Goal: Task Accomplishment & Management: Use online tool/utility

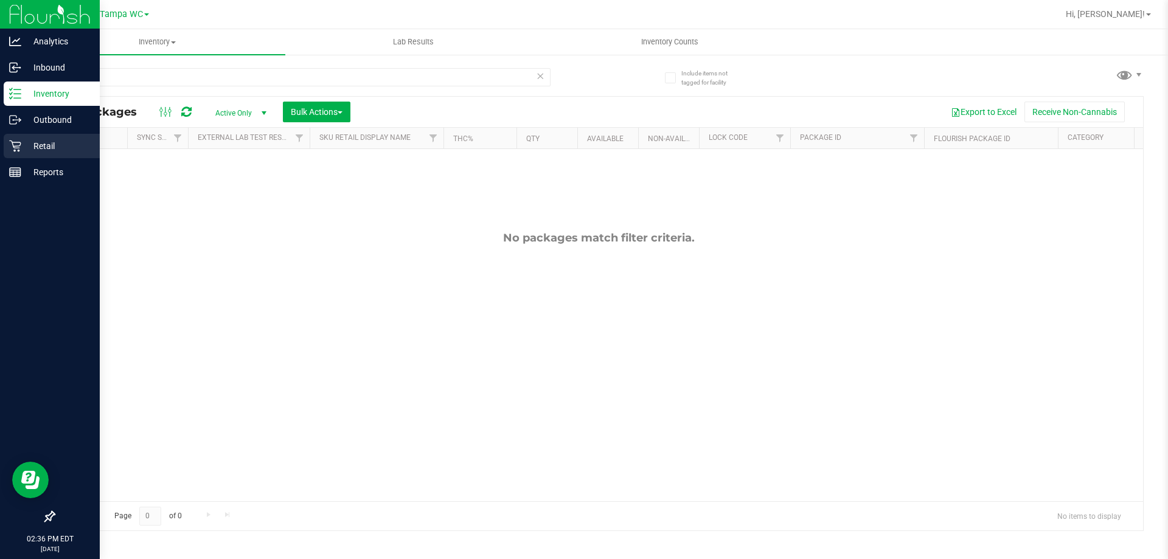
click at [37, 138] on div "Retail" at bounding box center [52, 146] width 96 height 24
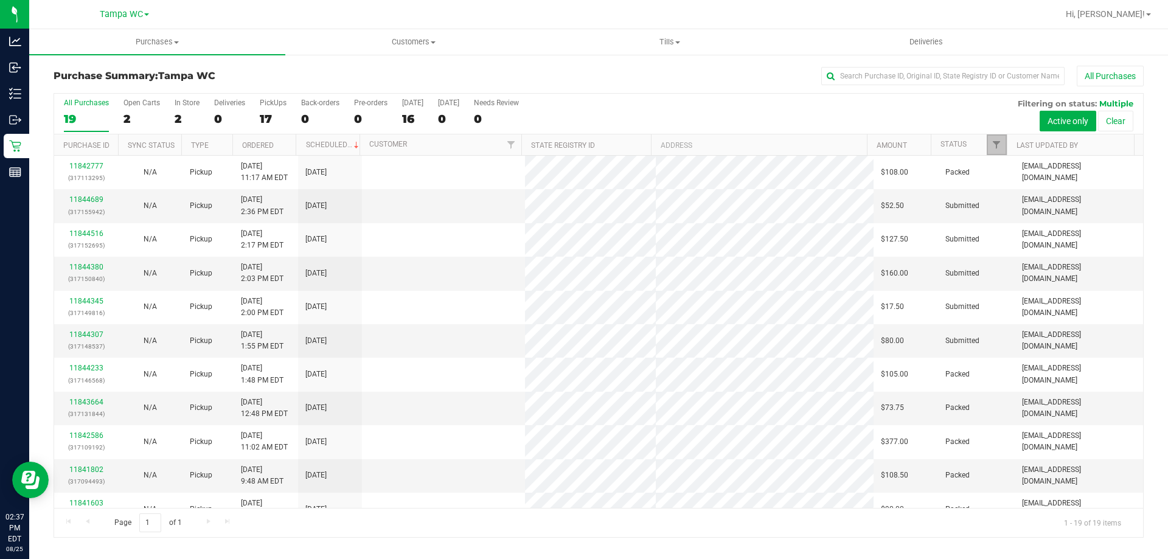
click at [988, 139] on link "Filter" at bounding box center [996, 144] width 20 height 21
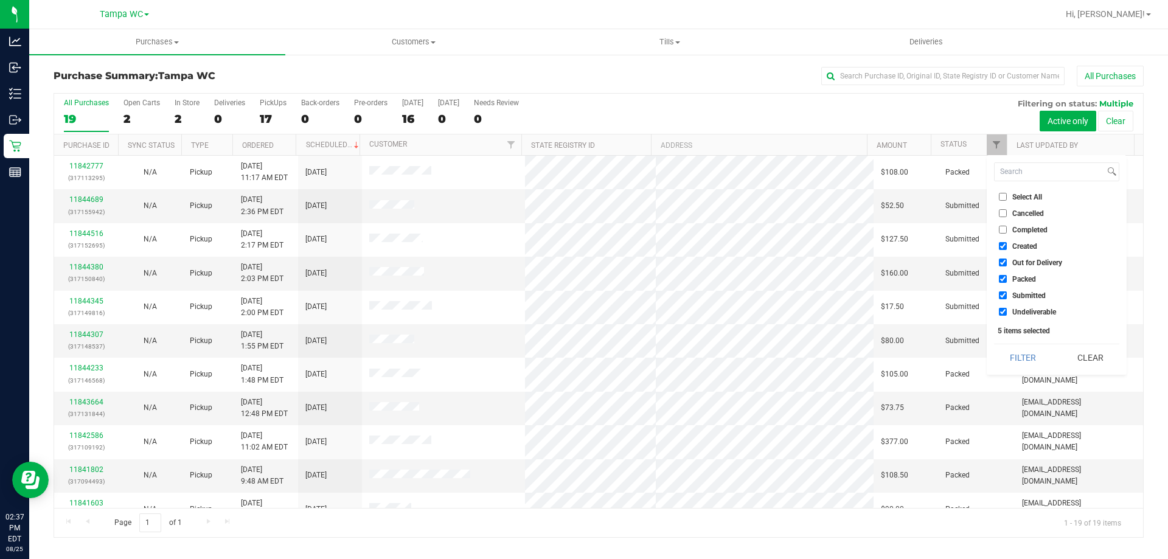
click at [1003, 292] on input "Submitted" at bounding box center [1002, 295] width 8 height 8
click at [1014, 292] on span "Submitted" at bounding box center [1028, 295] width 33 height 7
click at [1006, 292] on input "Submitted" at bounding box center [1002, 295] width 8 height 8
checkbox input "true"
click at [1017, 281] on span "Packed" at bounding box center [1024, 278] width 24 height 7
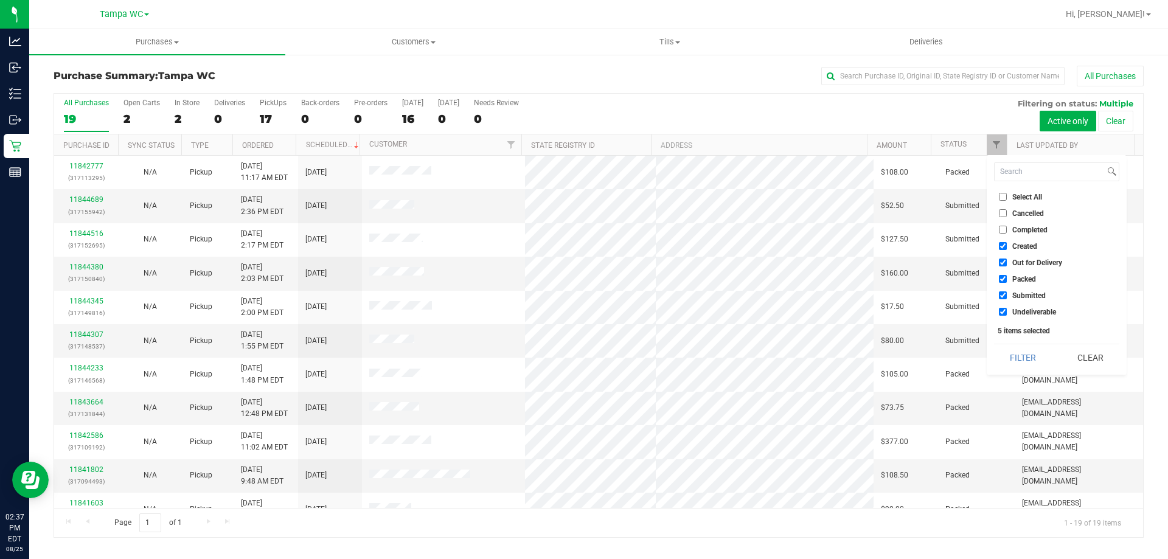
click at [1006, 281] on input "Packed" at bounding box center [1002, 279] width 8 height 8
checkbox input "false"
click at [1021, 259] on span "Out for Delivery" at bounding box center [1037, 262] width 50 height 7
click at [1006, 258] on input "Out for Delivery" at bounding box center [1002, 262] width 8 height 8
checkbox input "false"
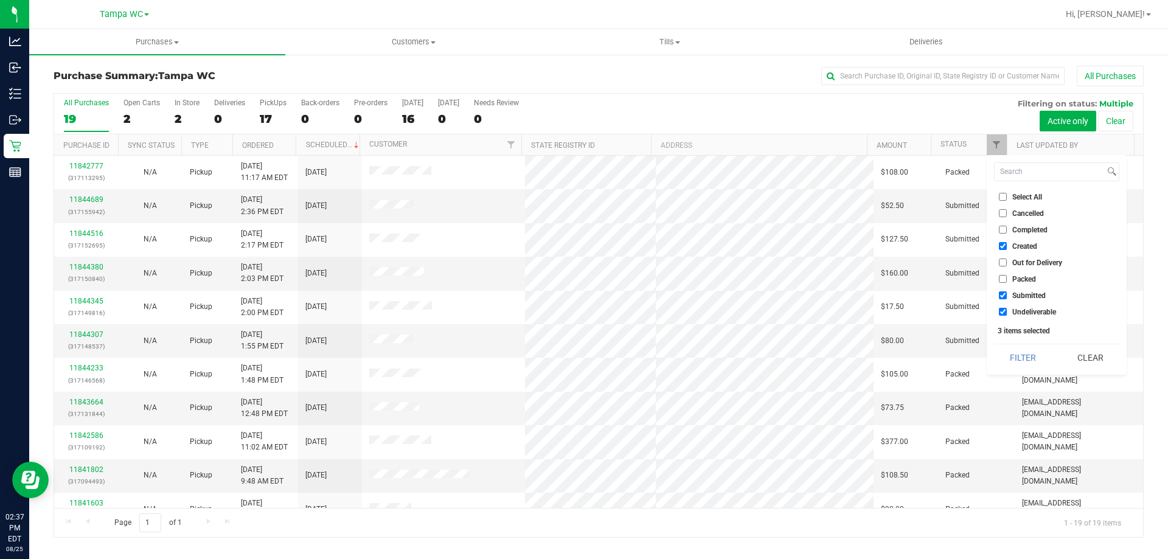
click at [1024, 243] on span "Created" at bounding box center [1024, 246] width 25 height 7
click at [1006, 242] on input "Created" at bounding box center [1002, 246] width 8 height 8
checkbox input "false"
click at [1031, 309] on span "Undeliverable" at bounding box center [1034, 311] width 44 height 7
click at [1006, 309] on input "Undeliverable" at bounding box center [1002, 312] width 8 height 8
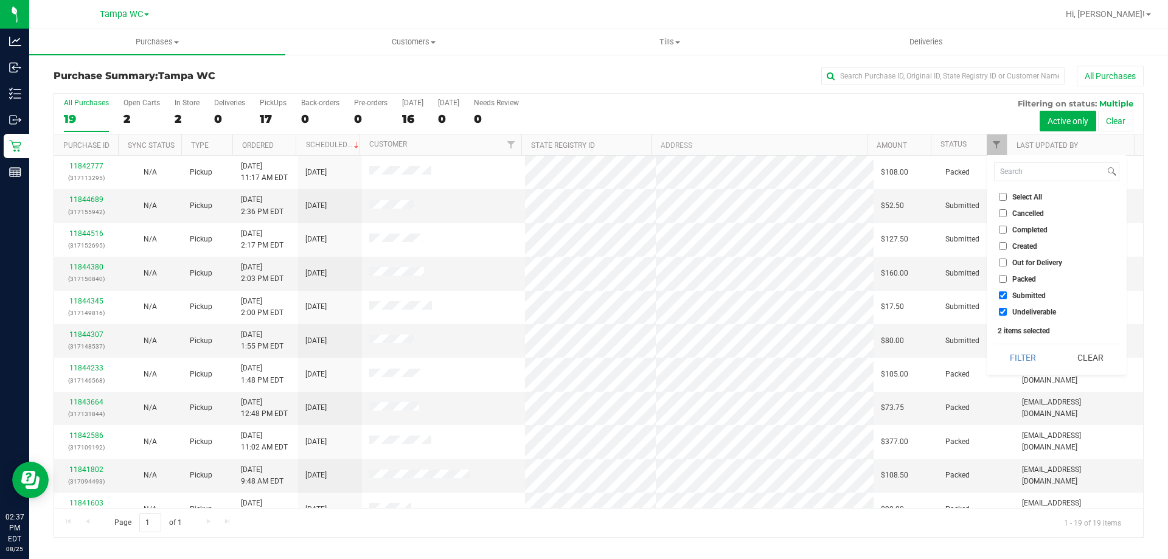
checkbox input "false"
click at [1019, 368] on button "Filter" at bounding box center [1023, 357] width 58 height 27
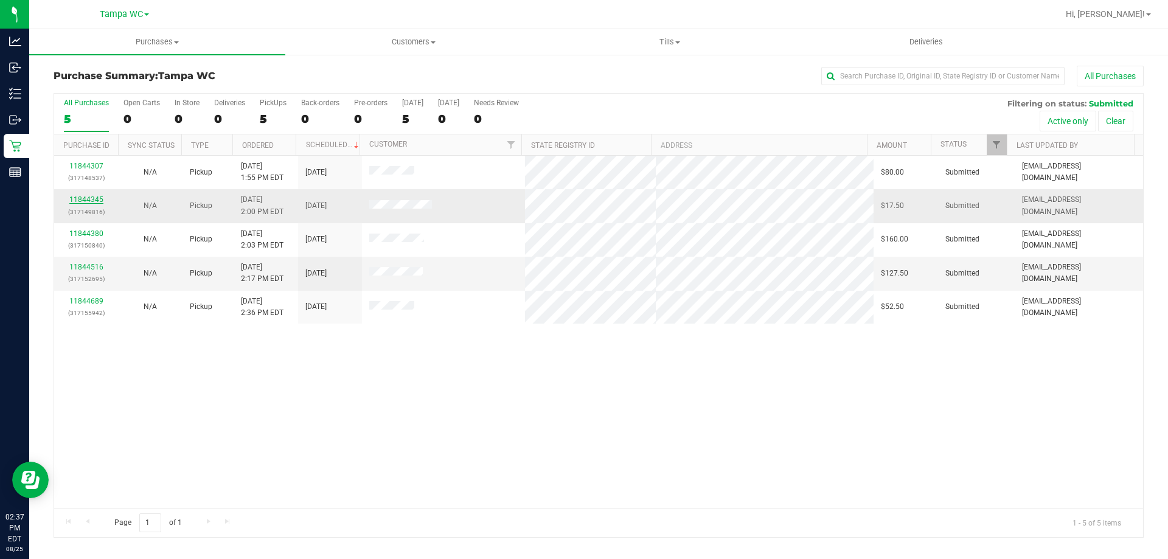
click at [94, 198] on link "11844345" at bounding box center [86, 199] width 34 height 9
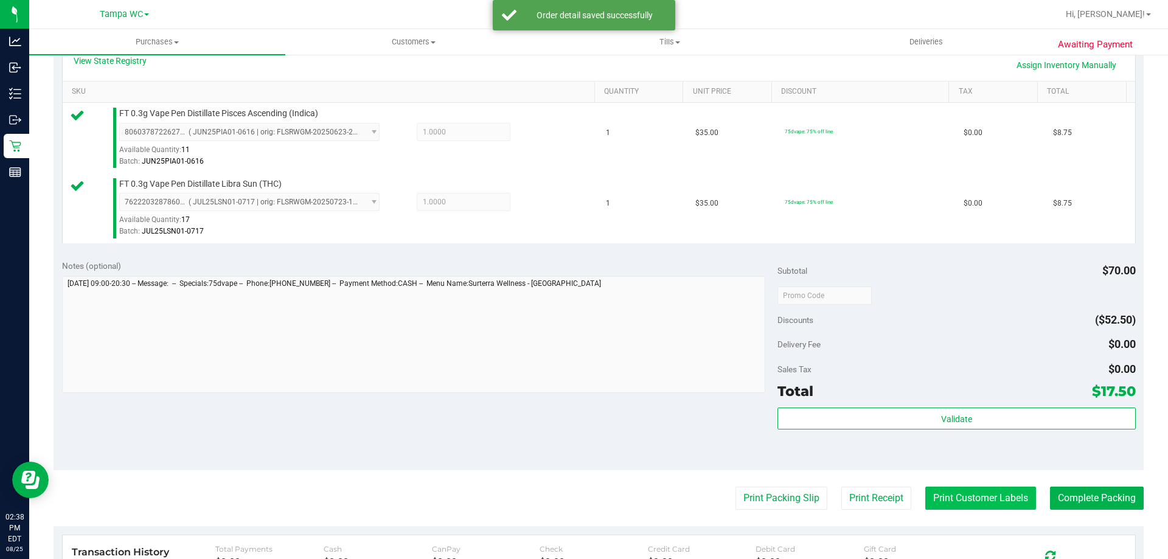
scroll to position [304, 0]
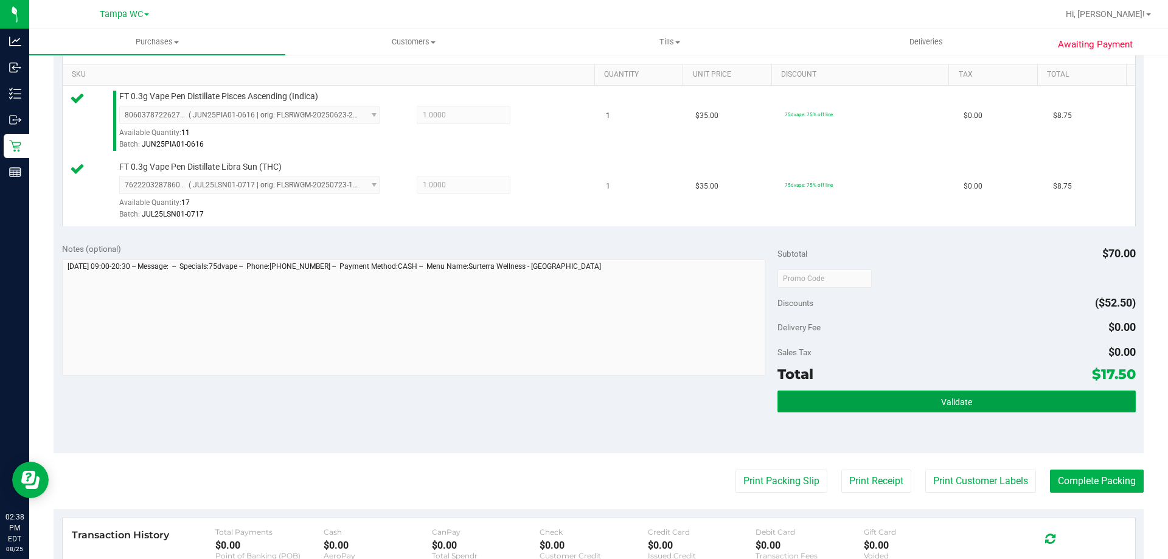
click at [1060, 403] on button "Validate" at bounding box center [956, 401] width 358 height 22
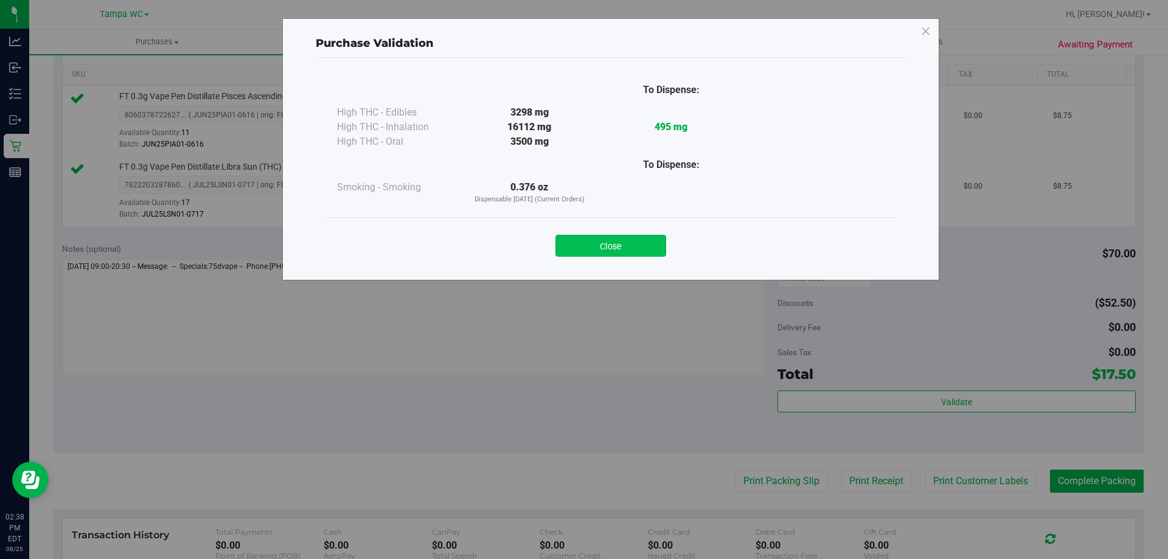
click at [636, 237] on button "Close" at bounding box center [610, 246] width 111 height 22
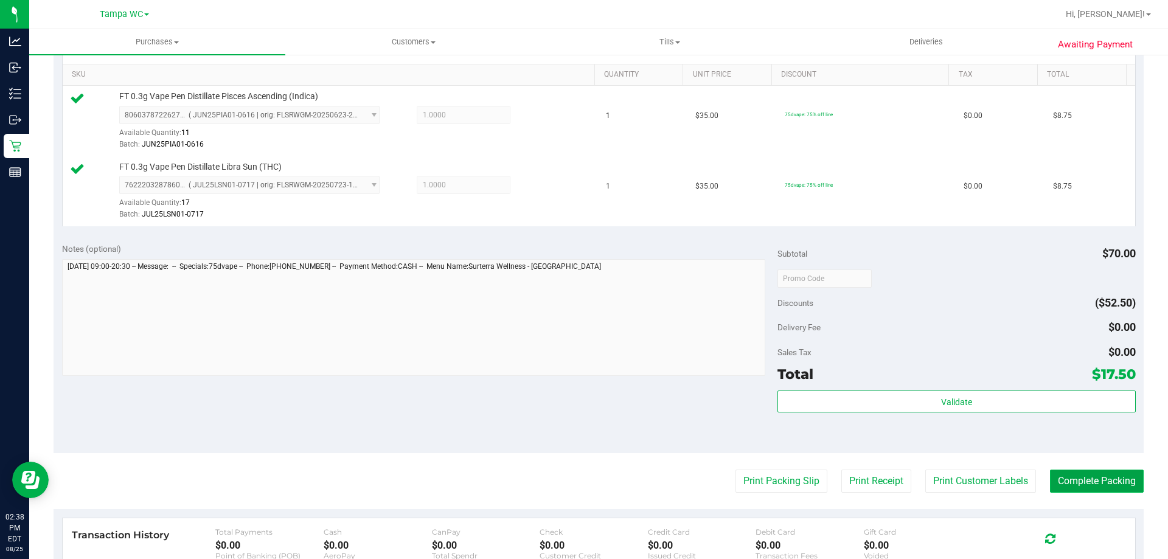
click at [1104, 476] on button "Complete Packing" at bounding box center [1097, 480] width 94 height 23
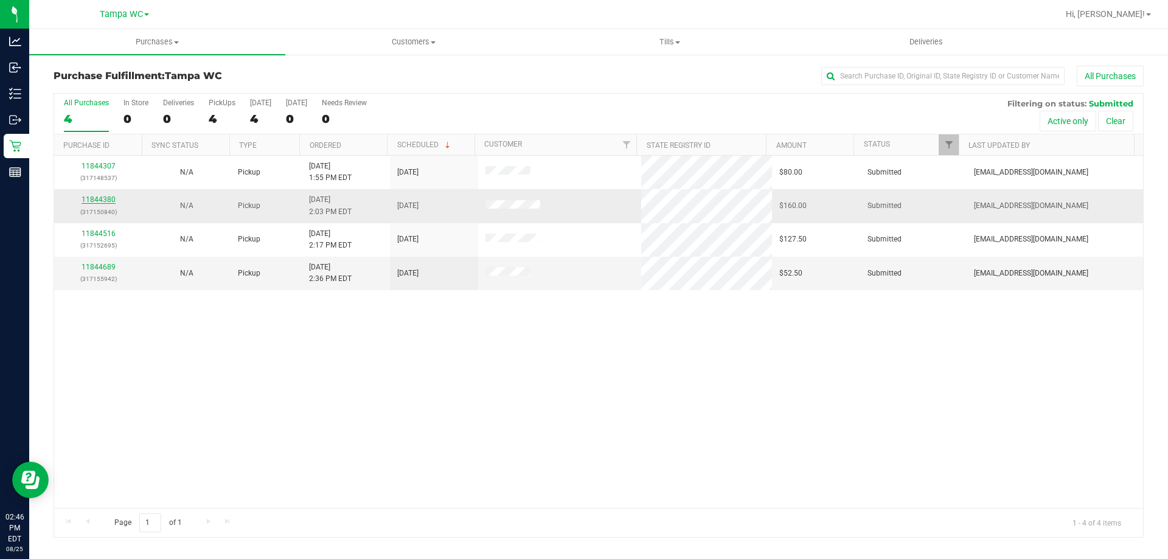
click at [100, 202] on link "11844380" at bounding box center [98, 199] width 34 height 9
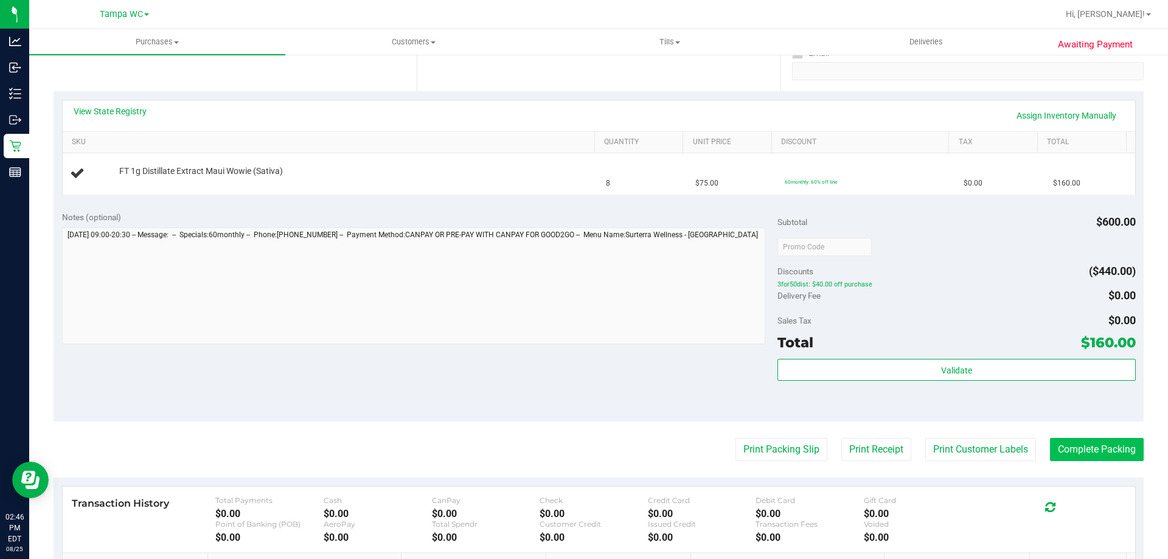
scroll to position [243, 0]
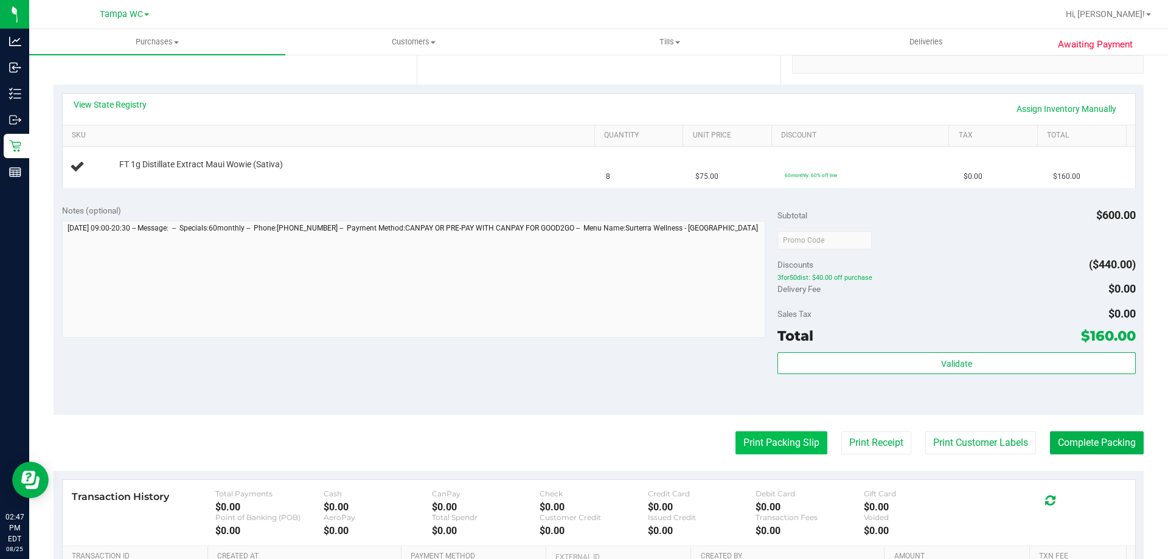
click at [775, 449] on button "Print Packing Slip" at bounding box center [781, 442] width 92 height 23
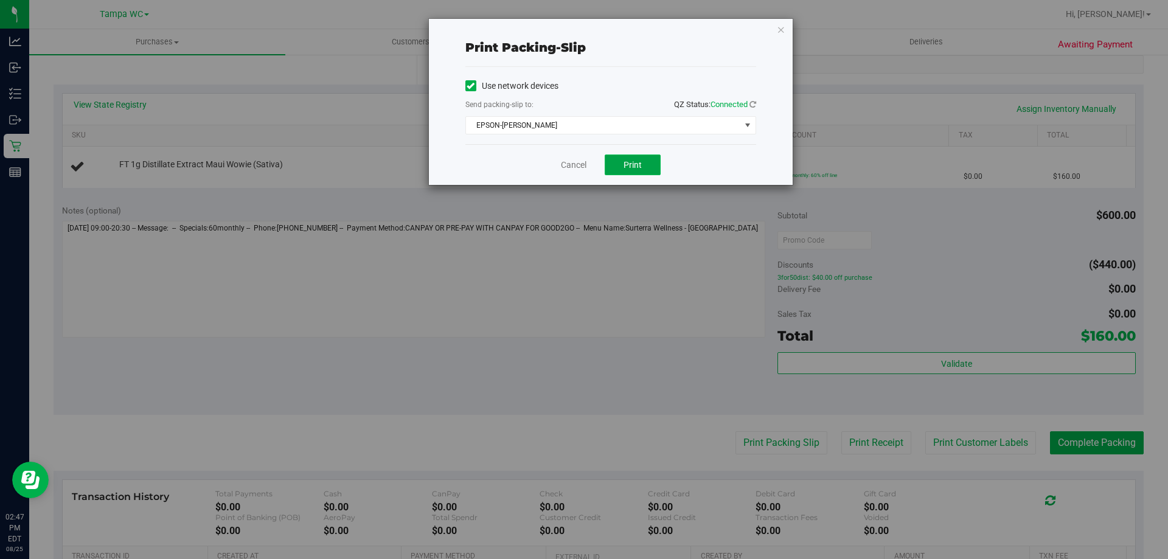
click at [652, 158] on button "Print" at bounding box center [632, 164] width 56 height 21
click at [586, 165] on link "Cancel" at bounding box center [574, 165] width 26 height 13
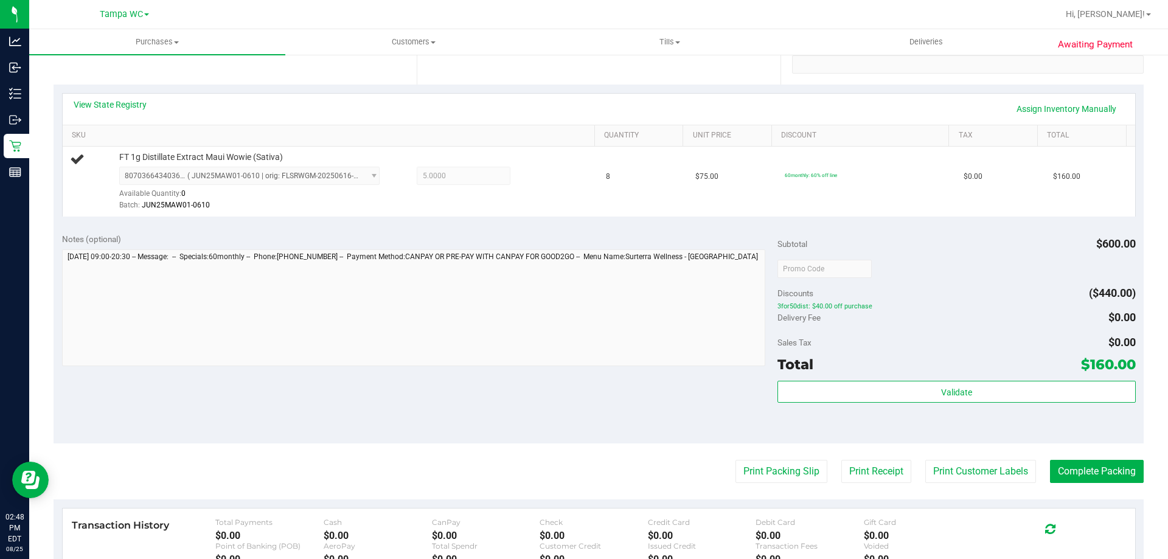
click at [766, 351] on div "Notes (optional) Subtotal $600.00 Discounts ($440.00) 3for50dist: $40.00 off pu…" at bounding box center [599, 333] width 1090 height 219
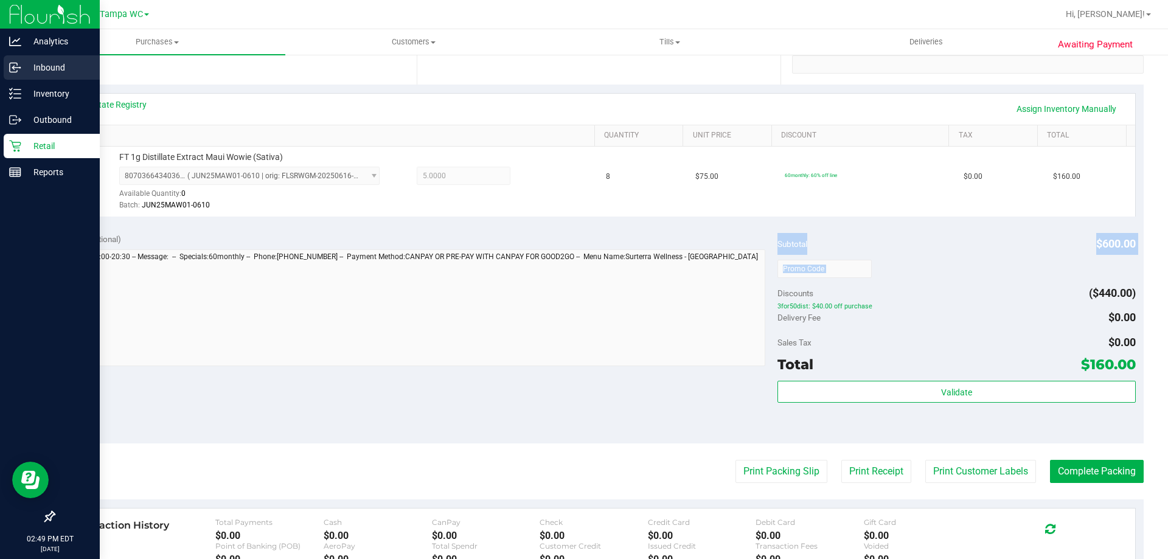
click at [4, 66] on div "Inbound" at bounding box center [52, 67] width 96 height 24
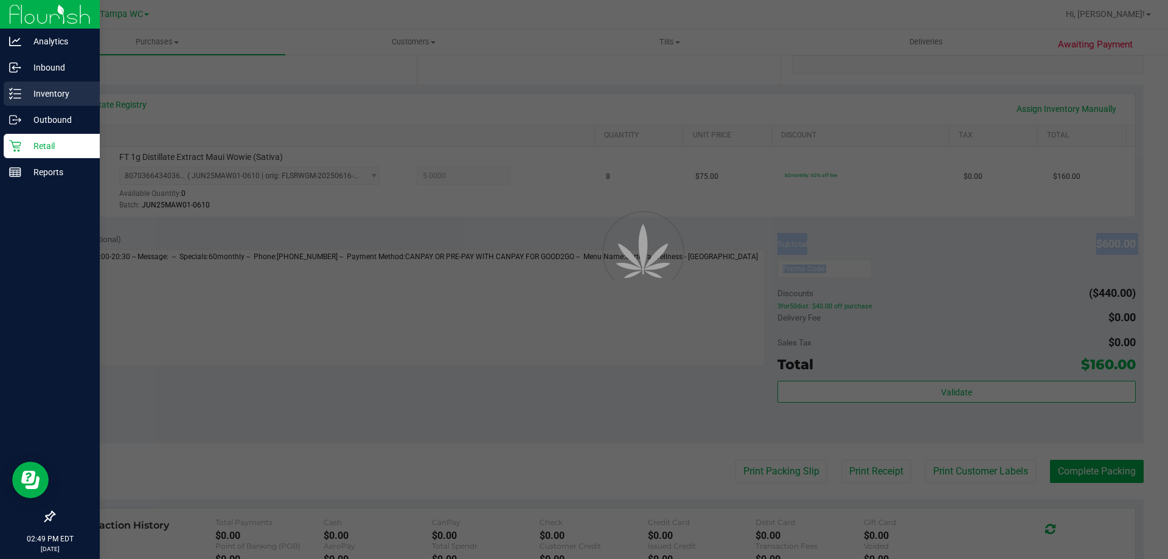
click at [18, 98] on line at bounding box center [17, 98] width 7 height 0
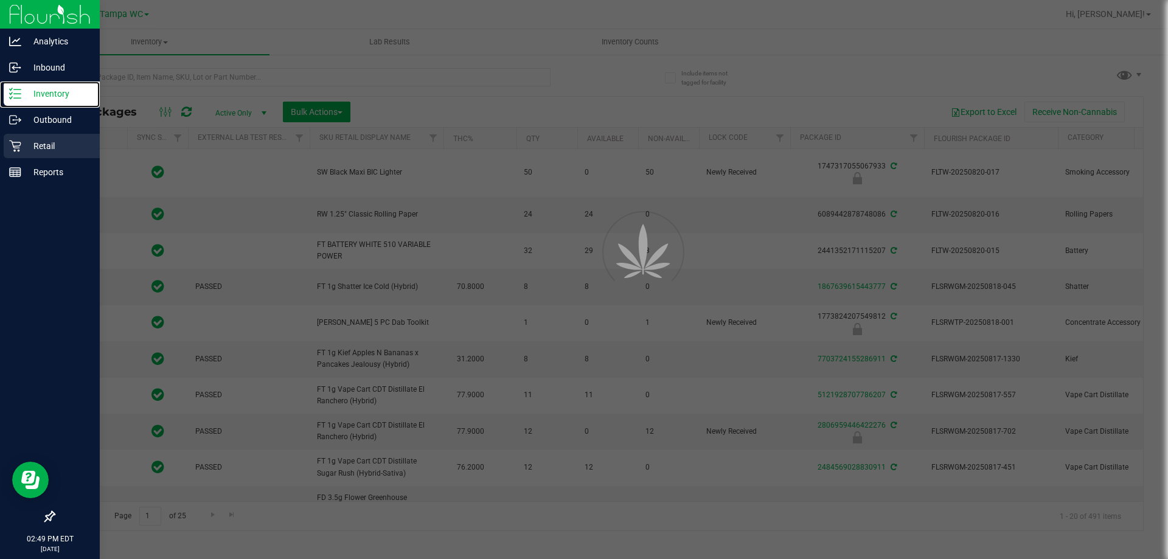
type input "[DATE]"
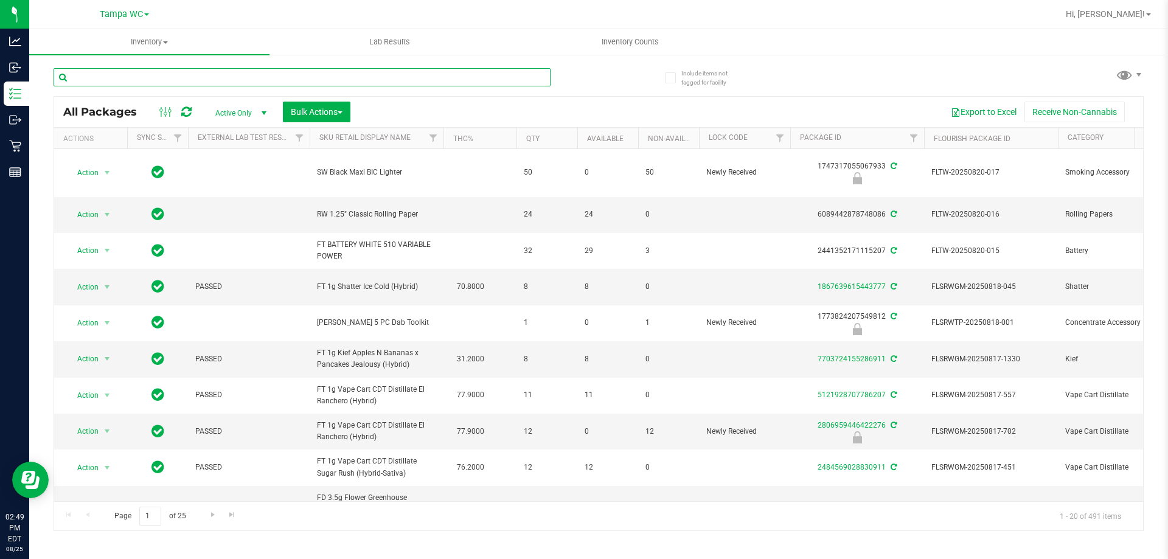
click at [492, 80] on input "text" at bounding box center [302, 77] width 497 height 18
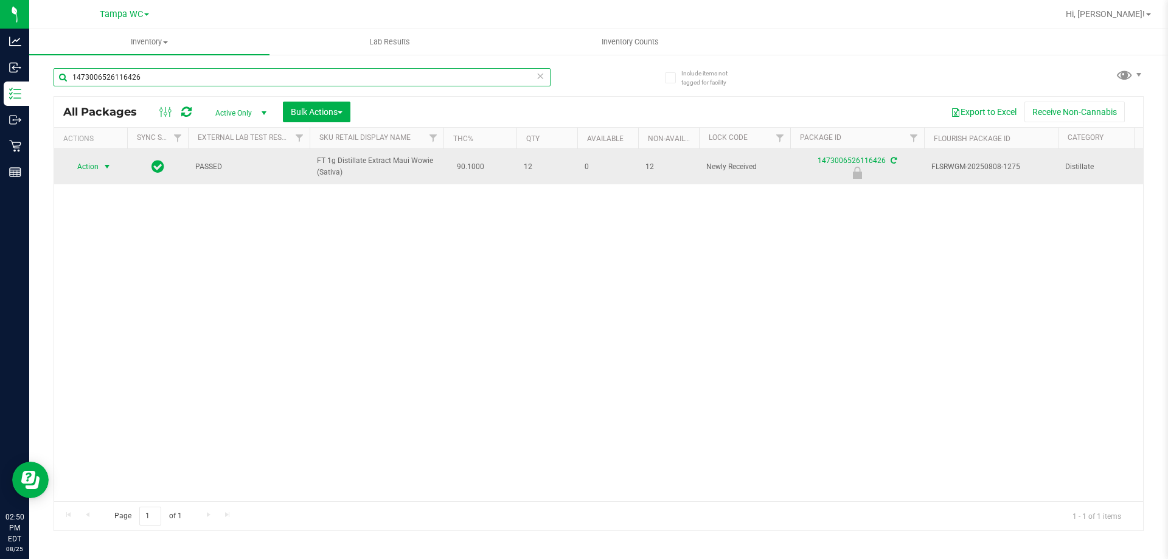
type input "1473006526116426"
click at [86, 163] on span "Action" at bounding box center [82, 166] width 33 height 17
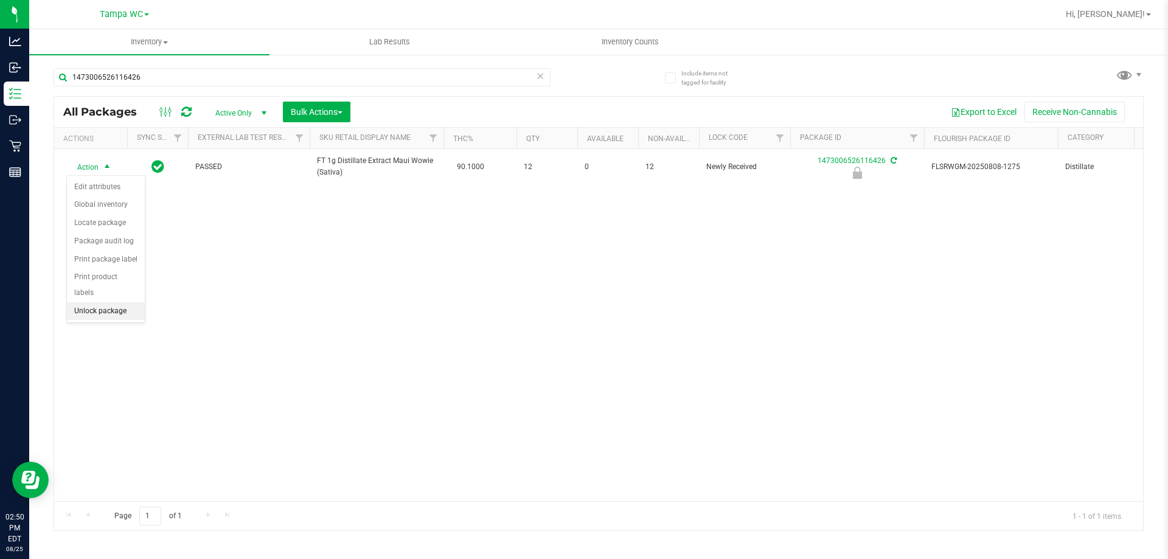
click at [92, 302] on li "Unlock package" at bounding box center [106, 311] width 78 height 18
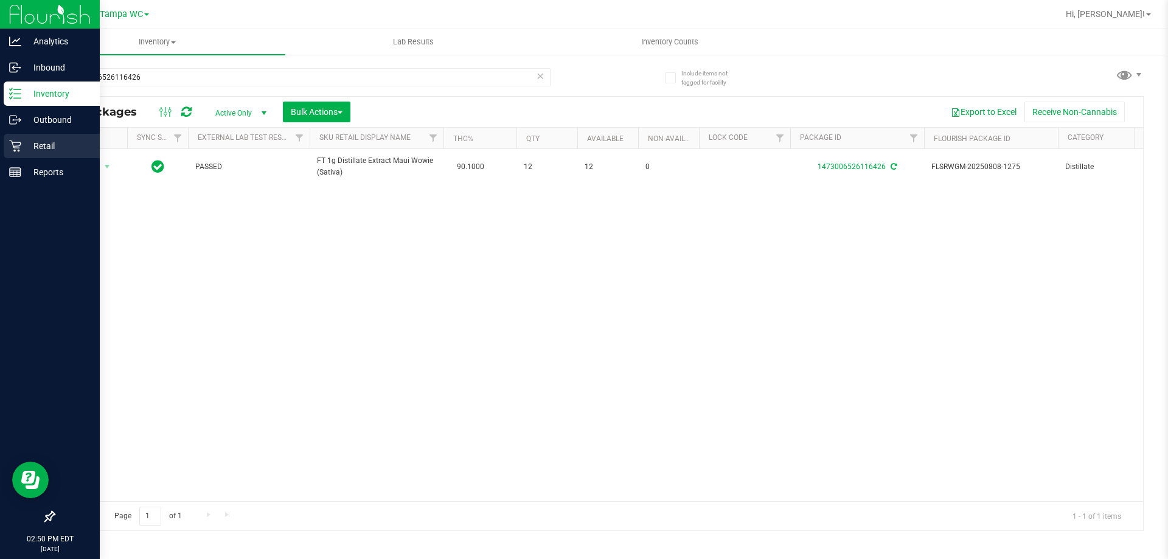
click at [27, 140] on p "Retail" at bounding box center [57, 146] width 73 height 15
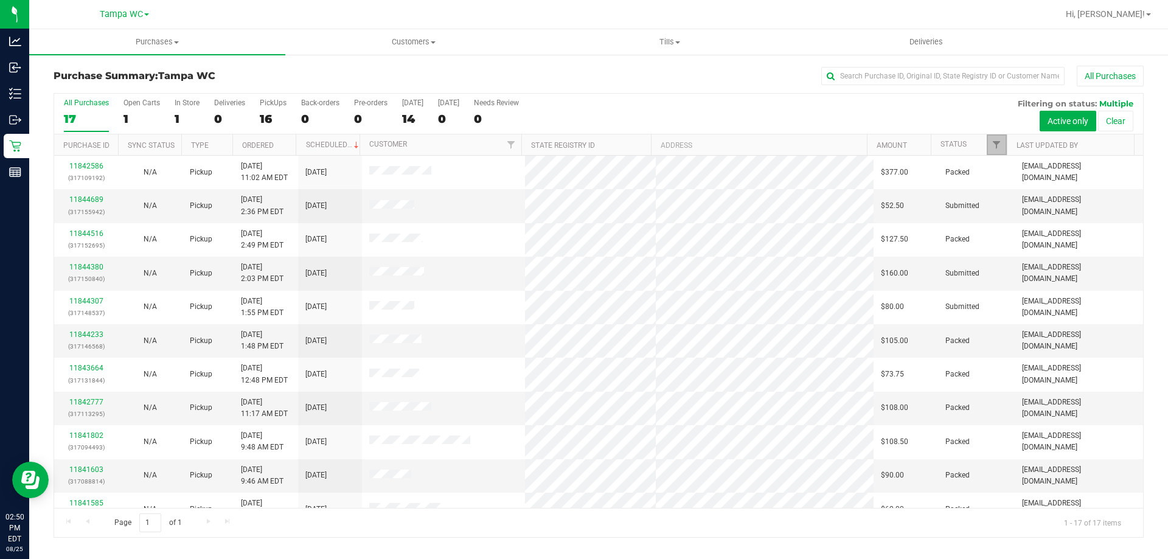
click at [991, 150] on link "Filter" at bounding box center [996, 144] width 20 height 21
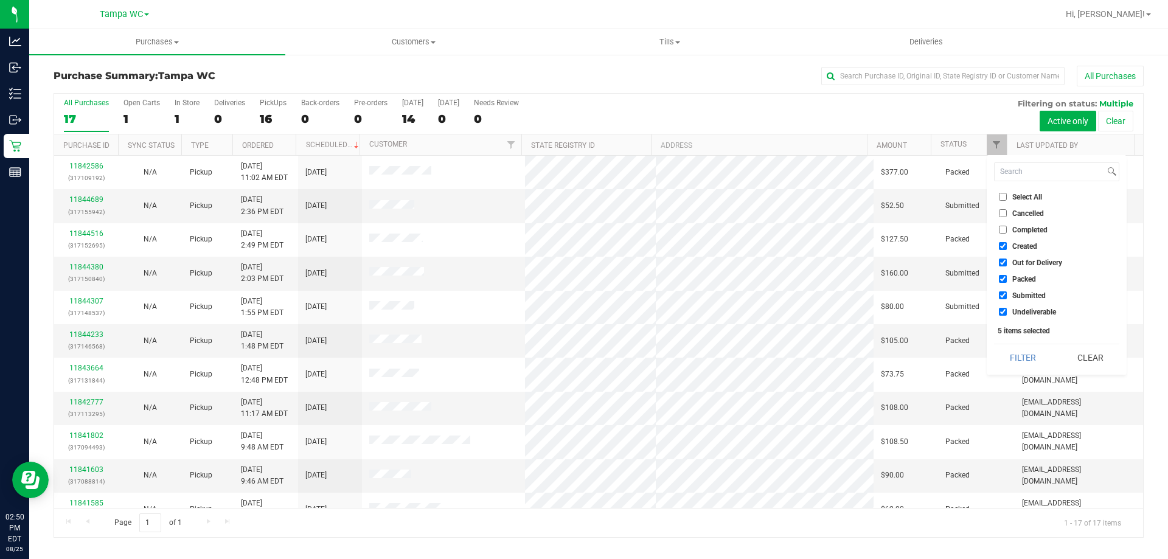
click at [1005, 282] on input "Packed" at bounding box center [1002, 279] width 8 height 8
checkbox input "false"
click at [1006, 265] on input "Out for Delivery" at bounding box center [1002, 262] width 8 height 8
checkbox input "false"
click at [1005, 244] on input "Created" at bounding box center [1002, 246] width 8 height 8
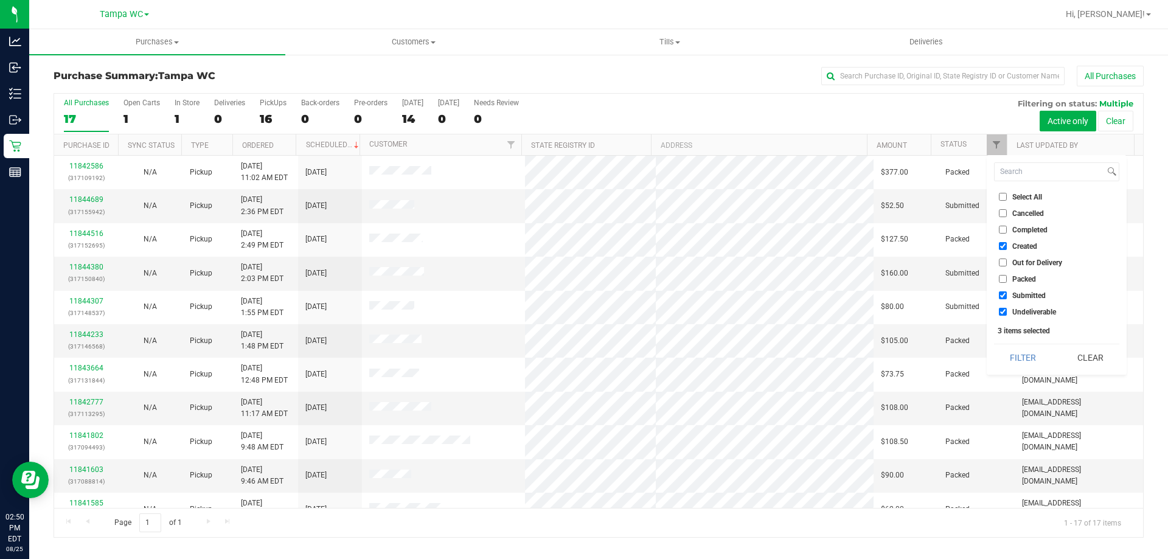
checkbox input "false"
click at [1004, 313] on input "Undeliverable" at bounding box center [1002, 312] width 8 height 8
checkbox input "false"
click at [1012, 356] on button "Filter" at bounding box center [1023, 357] width 58 height 27
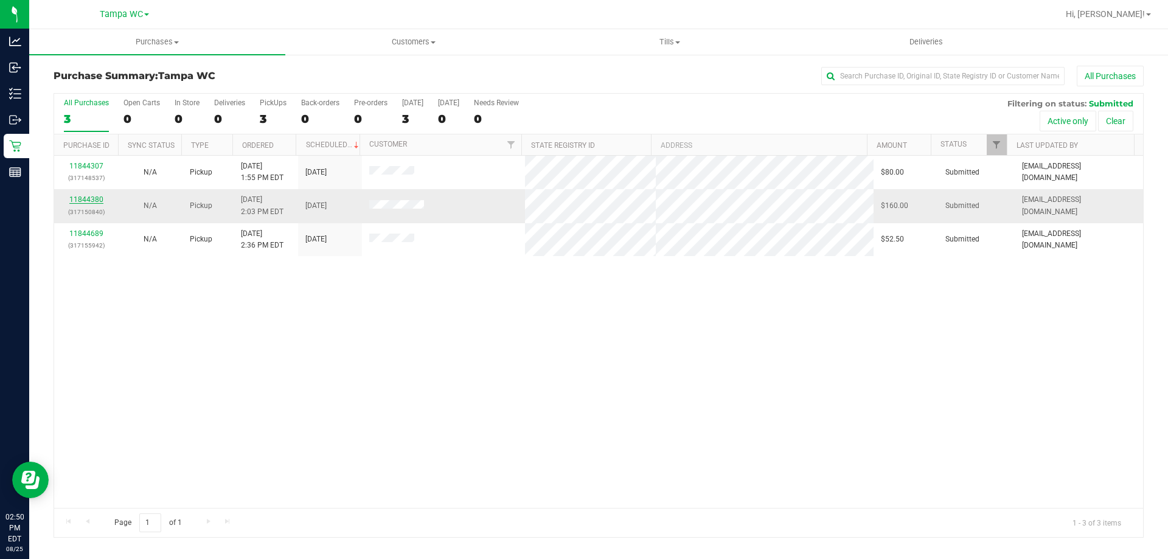
click at [94, 197] on link "11844380" at bounding box center [86, 199] width 34 height 9
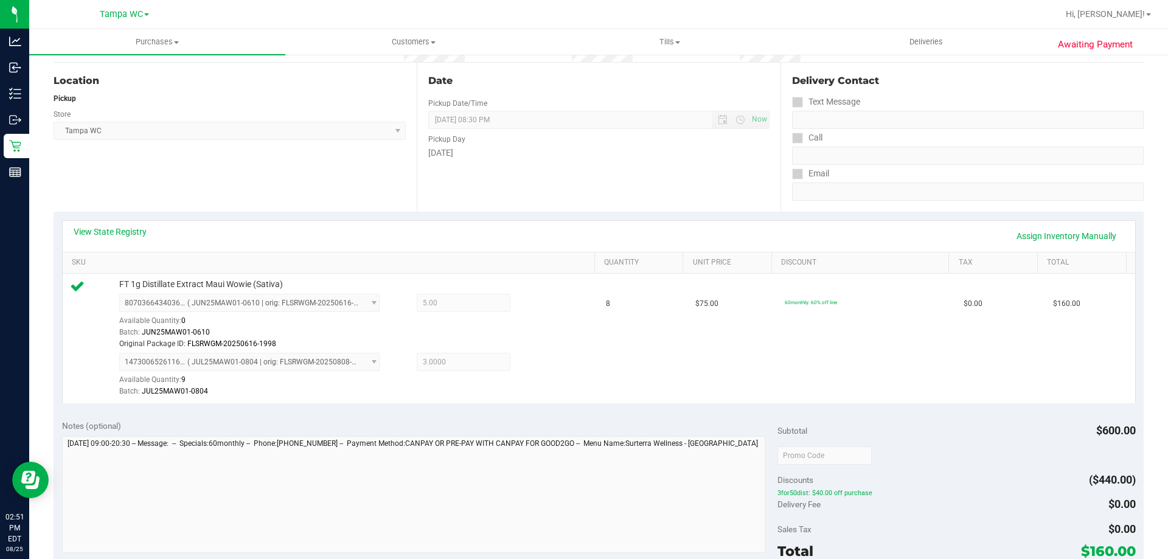
scroll to position [182, 0]
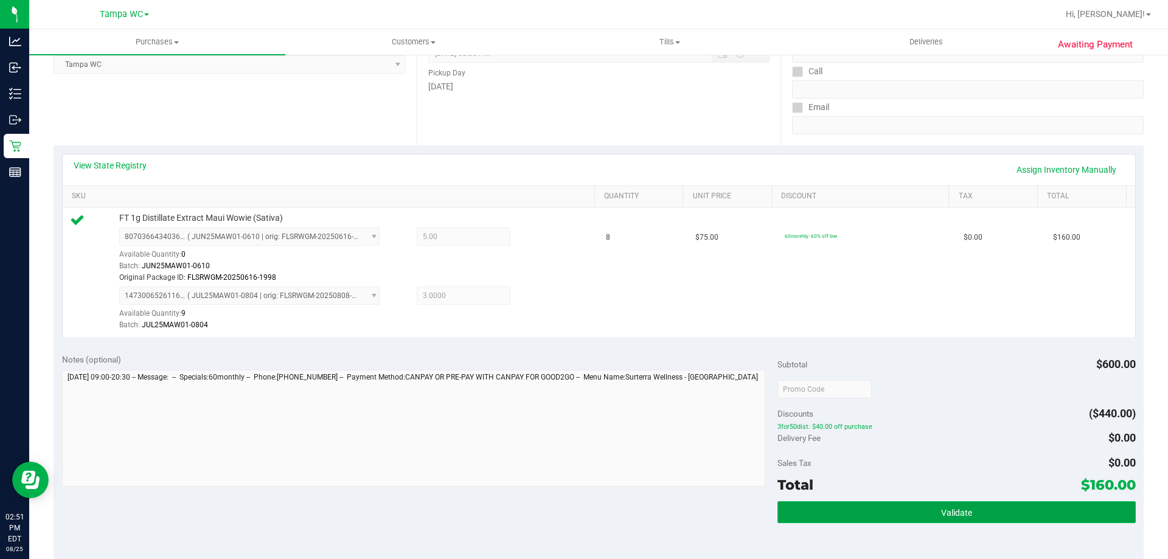
click at [952, 512] on span "Validate" at bounding box center [956, 513] width 31 height 10
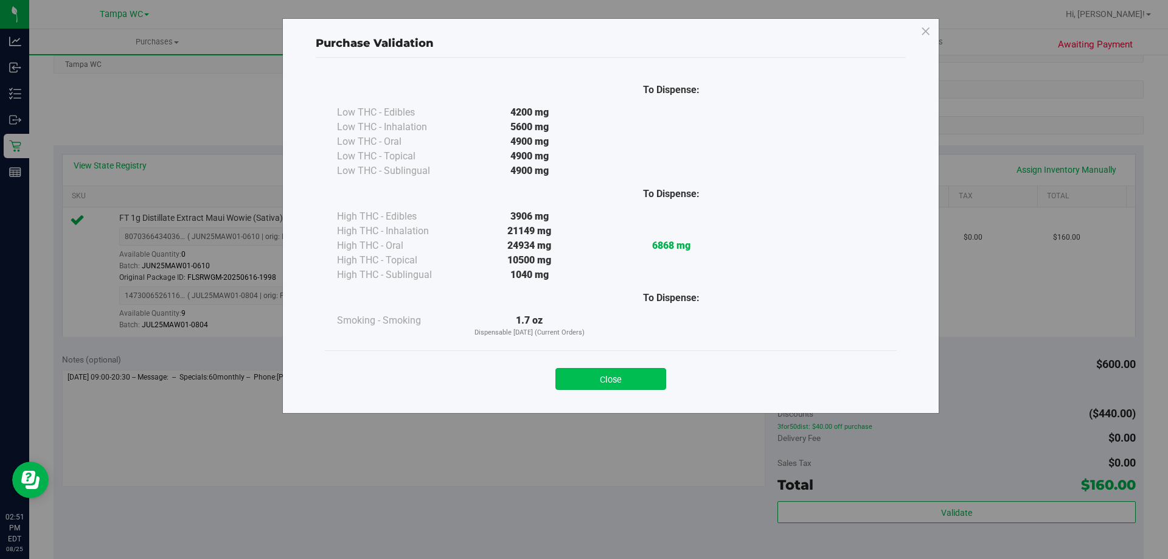
click at [611, 373] on button "Close" at bounding box center [610, 379] width 111 height 22
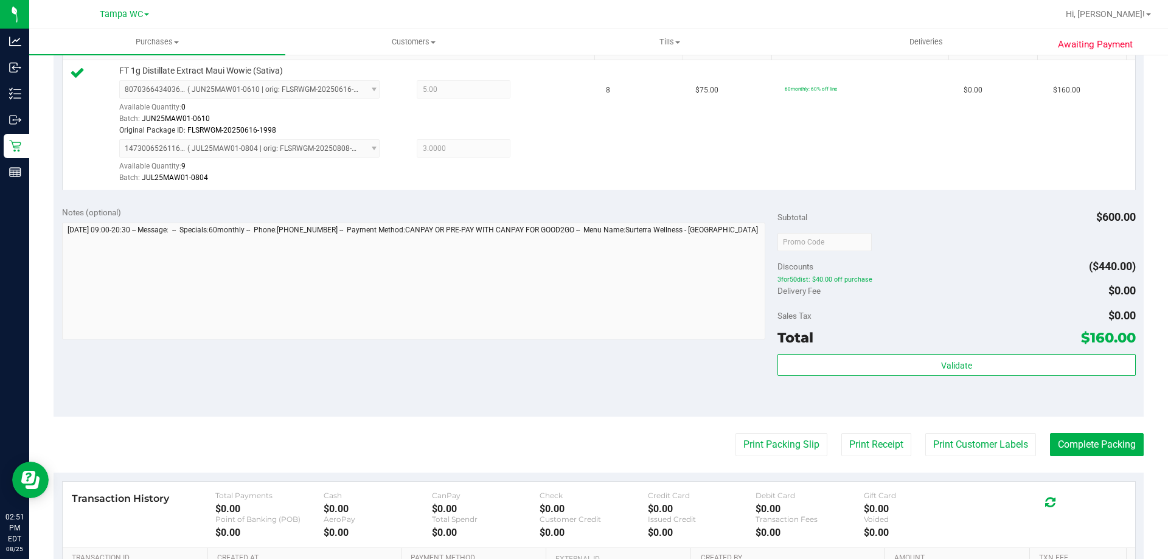
scroll to position [486, 0]
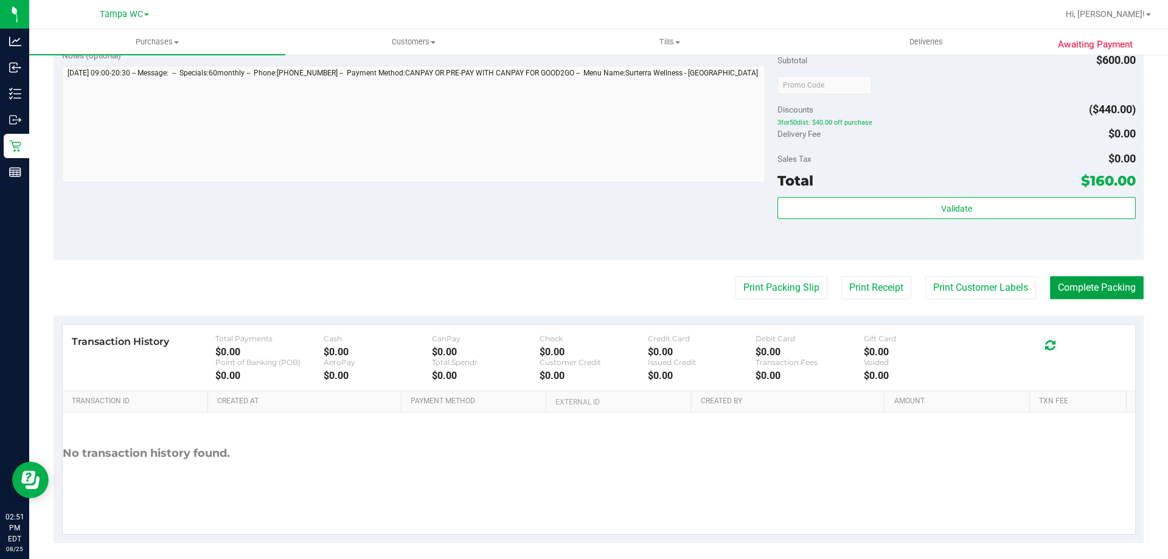
click at [1108, 282] on button "Complete Packing" at bounding box center [1097, 287] width 94 height 23
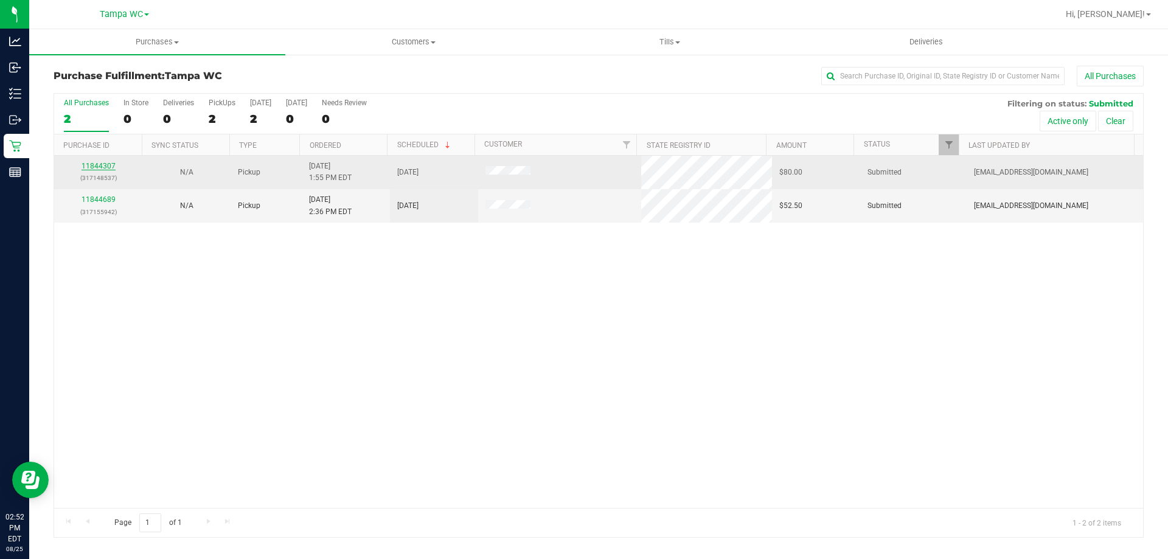
click at [99, 168] on link "11844307" at bounding box center [98, 166] width 34 height 9
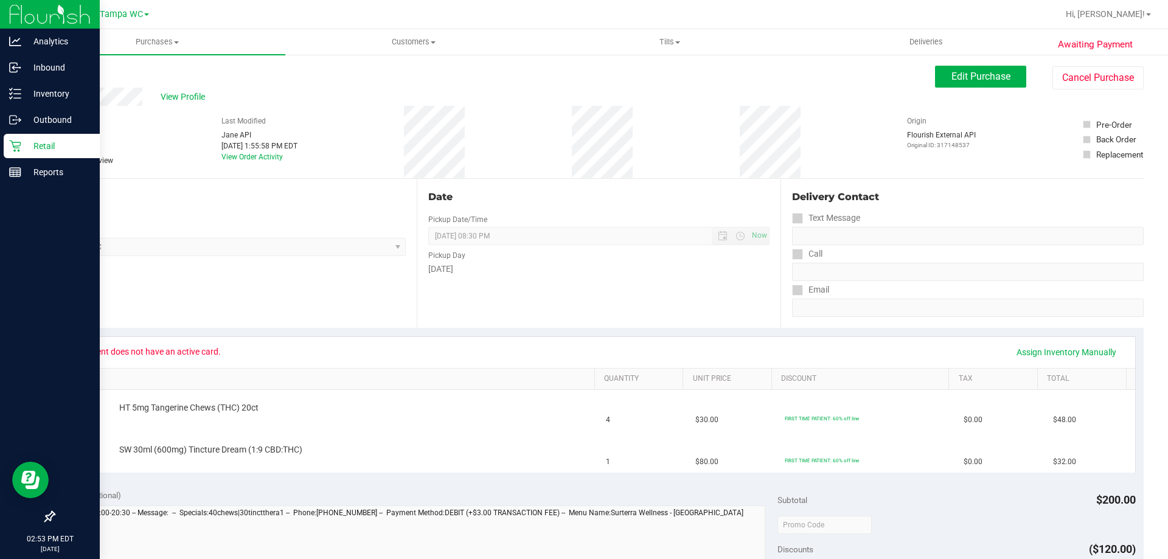
click at [12, 140] on icon at bounding box center [15, 146] width 12 height 12
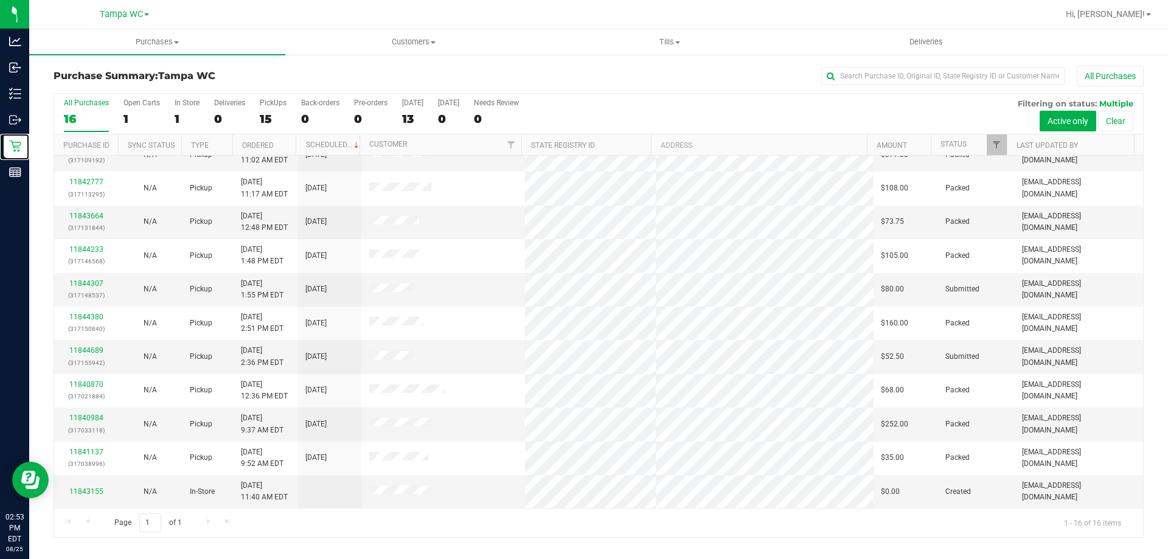
scroll to position [187, 0]
click at [80, 349] on link "11844689" at bounding box center [86, 349] width 34 height 9
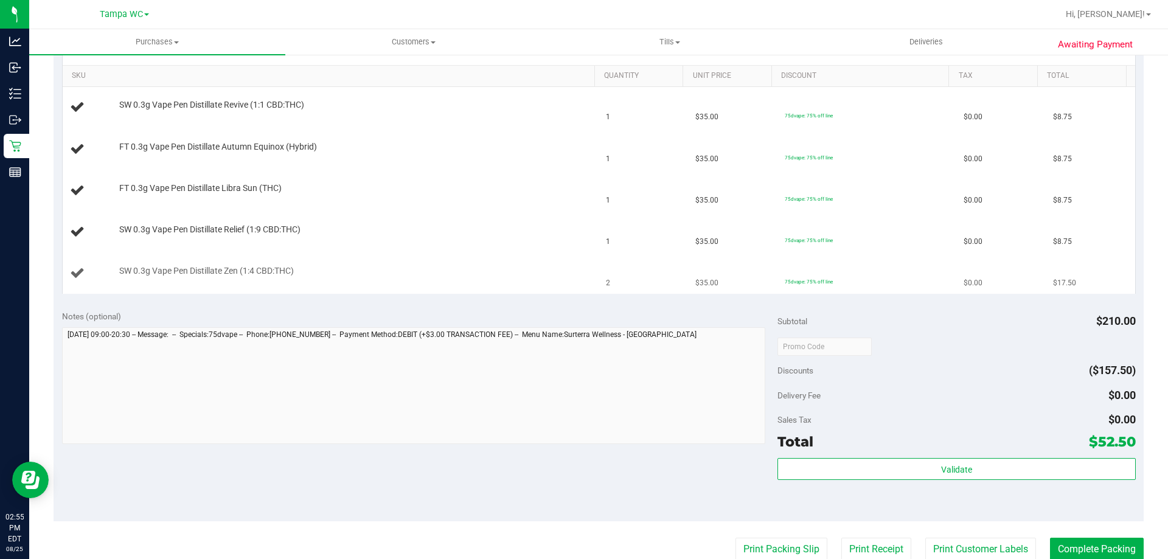
scroll to position [243, 0]
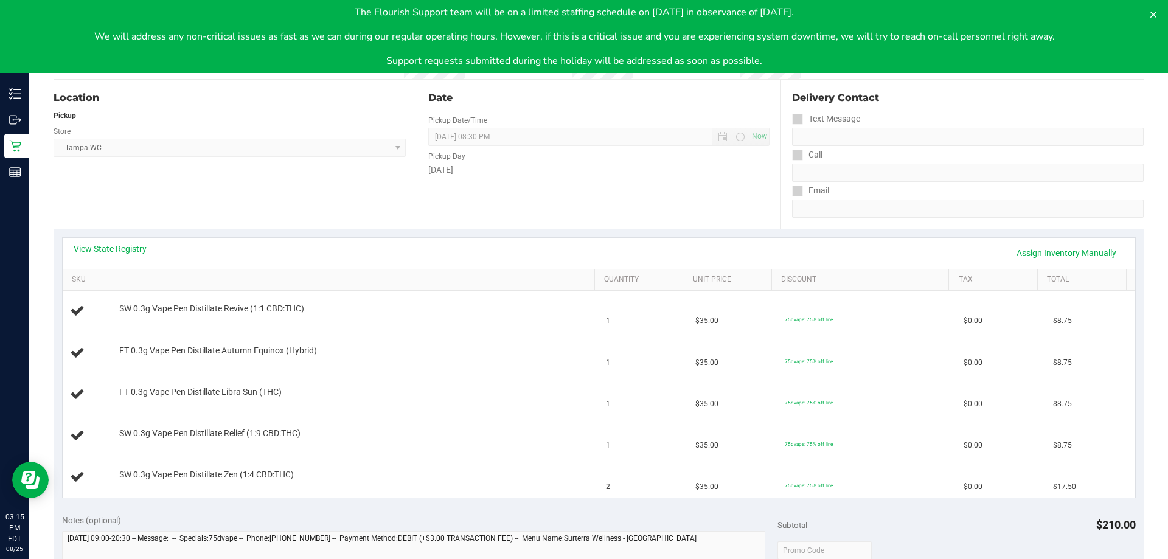
scroll to position [182, 0]
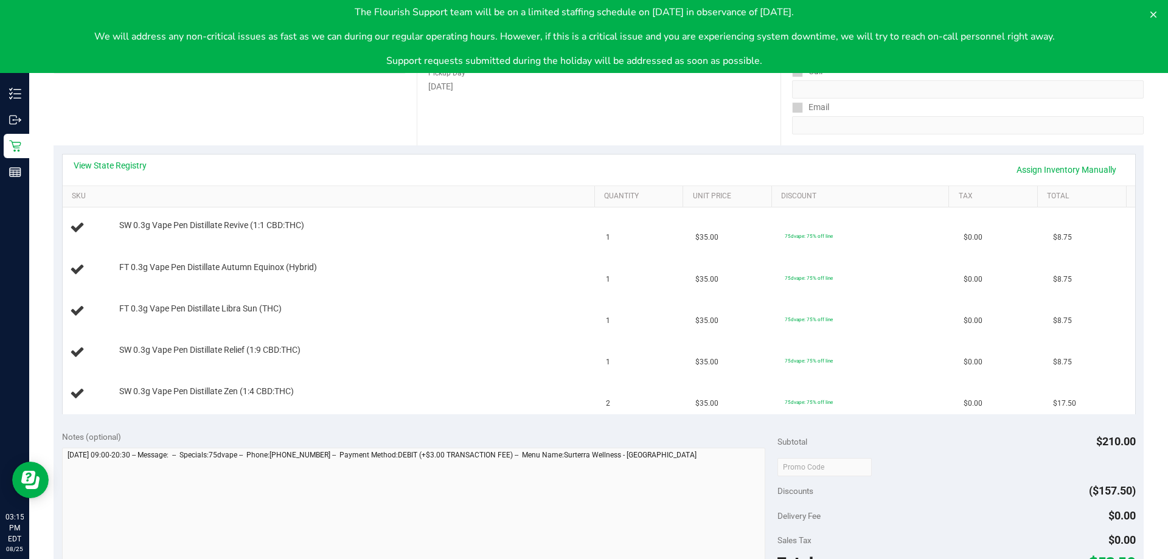
click at [402, 106] on div "Location Pickup Store Tampa WC Select Store Bonita Springs WC Boynton Beach WC …" at bounding box center [235, 70] width 363 height 149
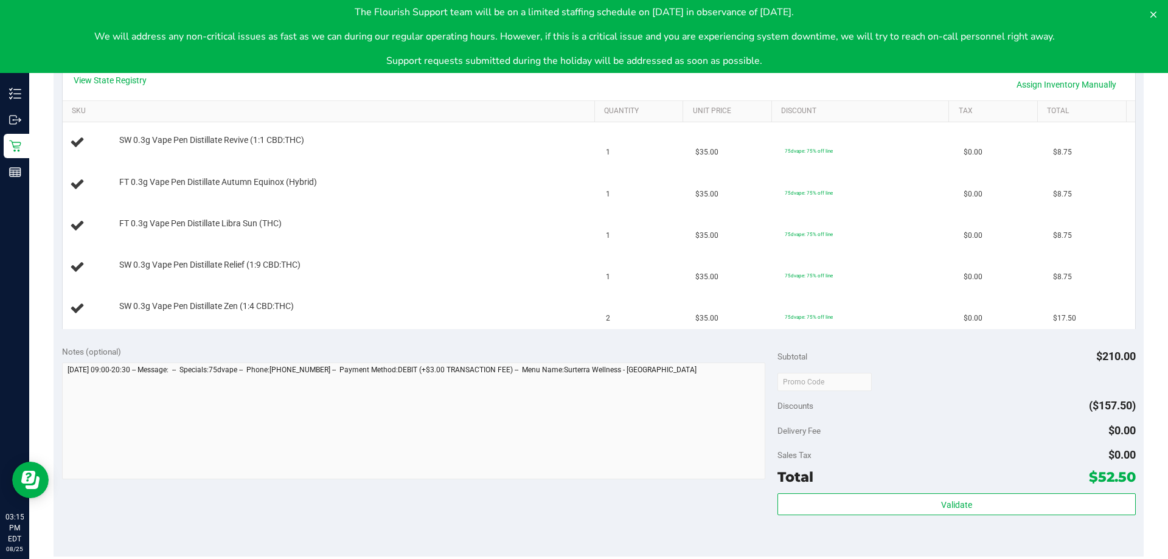
scroll to position [304, 0]
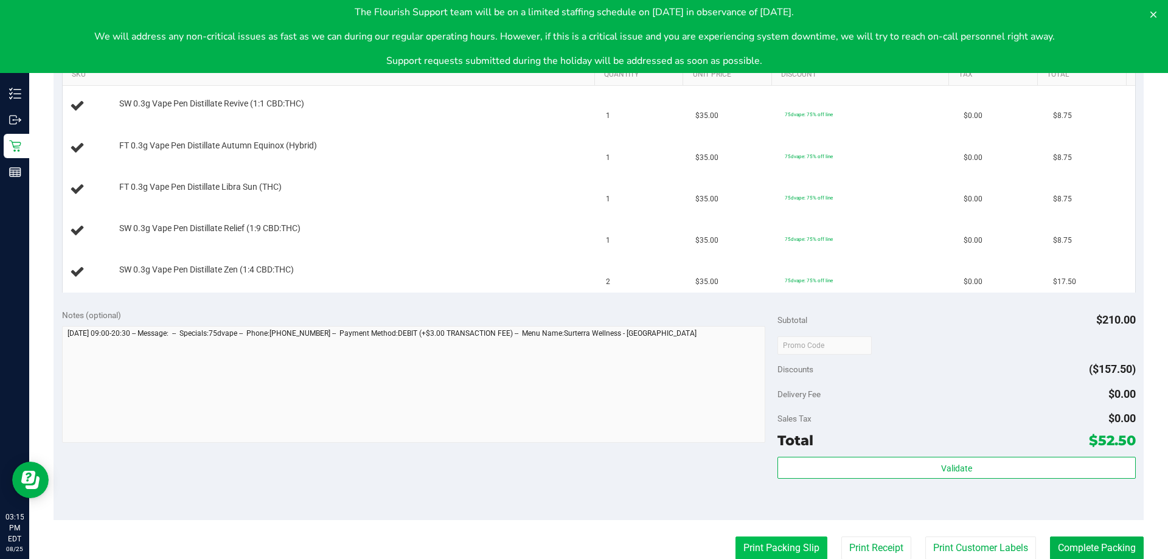
click at [771, 552] on button "Print Packing Slip" at bounding box center [781, 547] width 92 height 23
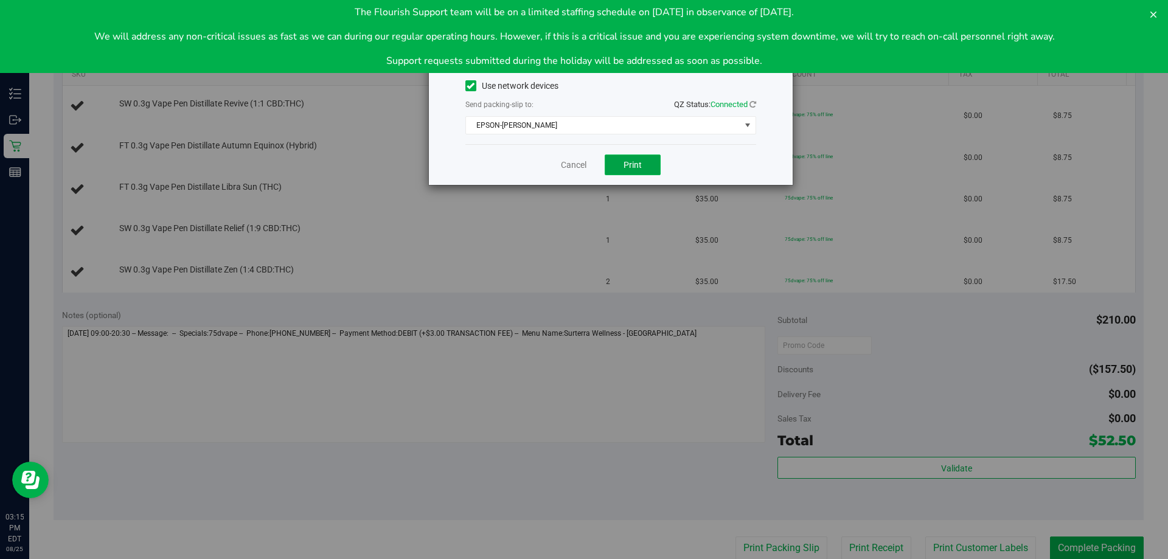
click at [628, 156] on button "Print" at bounding box center [632, 164] width 56 height 21
click at [1151, 12] on icon at bounding box center [1153, 15] width 6 height 6
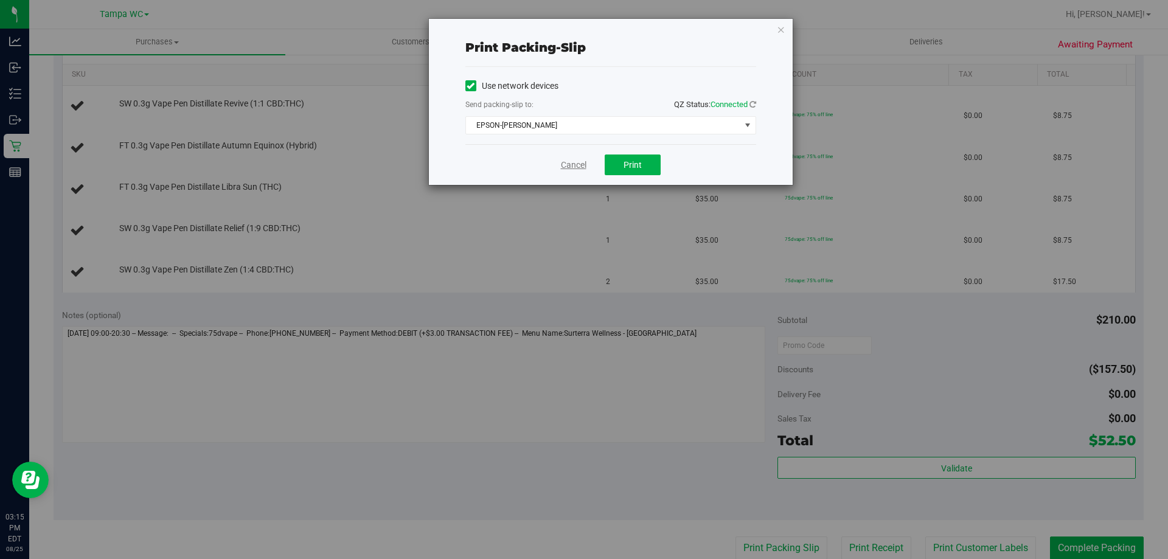
click at [577, 170] on link "Cancel" at bounding box center [574, 165] width 26 height 13
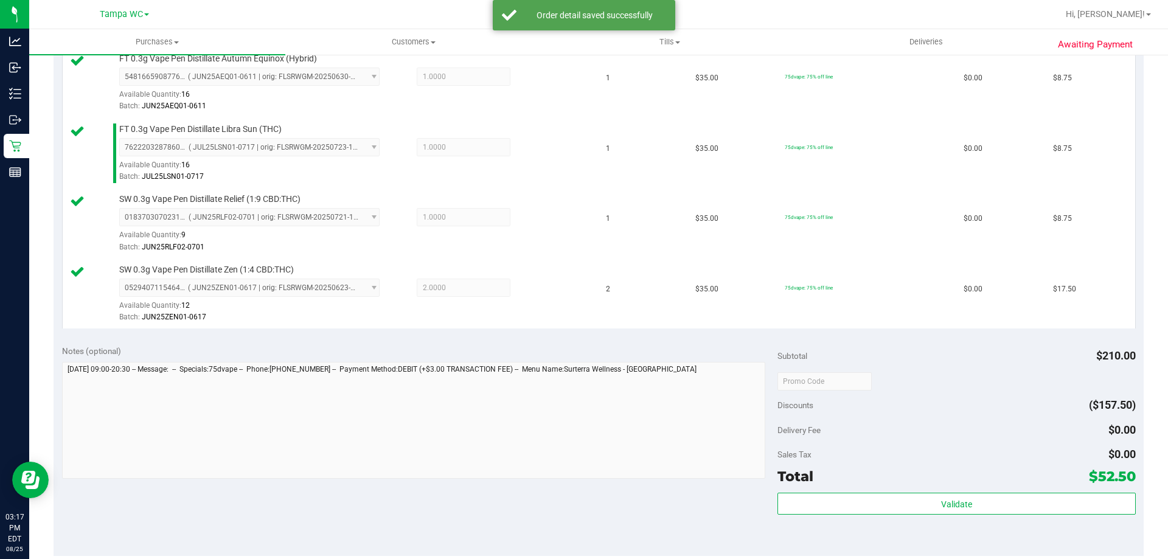
scroll to position [547, 0]
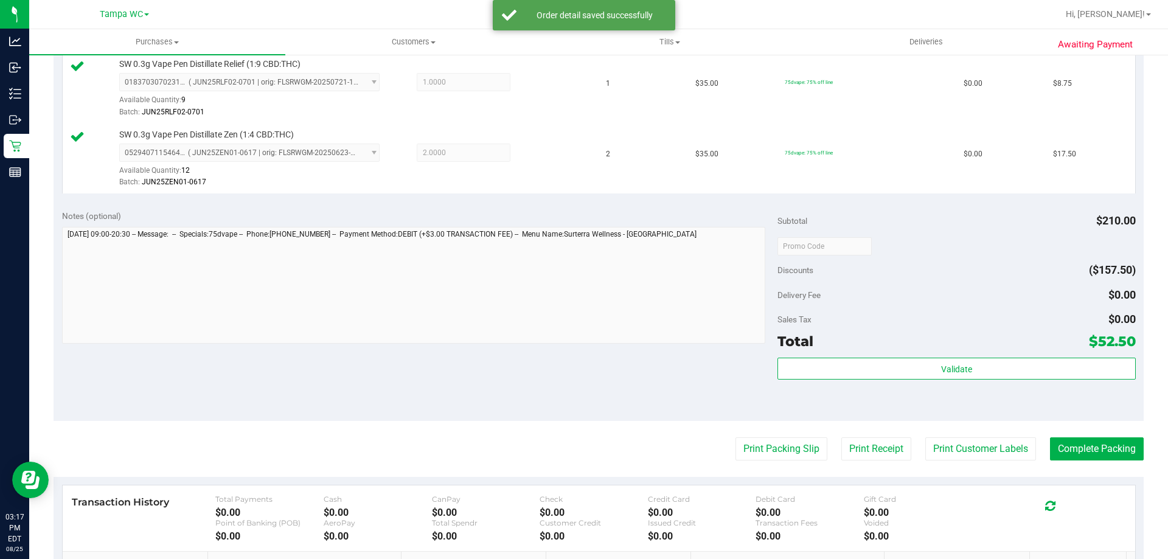
click at [815, 447] on div "Print Packing Slip Print Receipt Print Customer Labels Complete Packing" at bounding box center [599, 448] width 1090 height 23
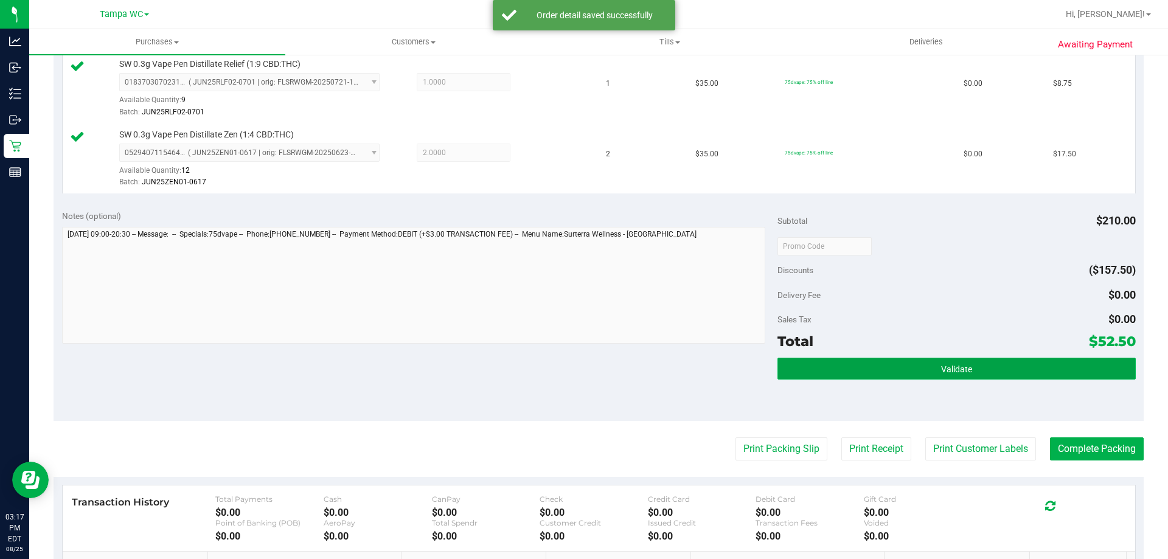
click at [988, 367] on button "Validate" at bounding box center [956, 369] width 358 height 22
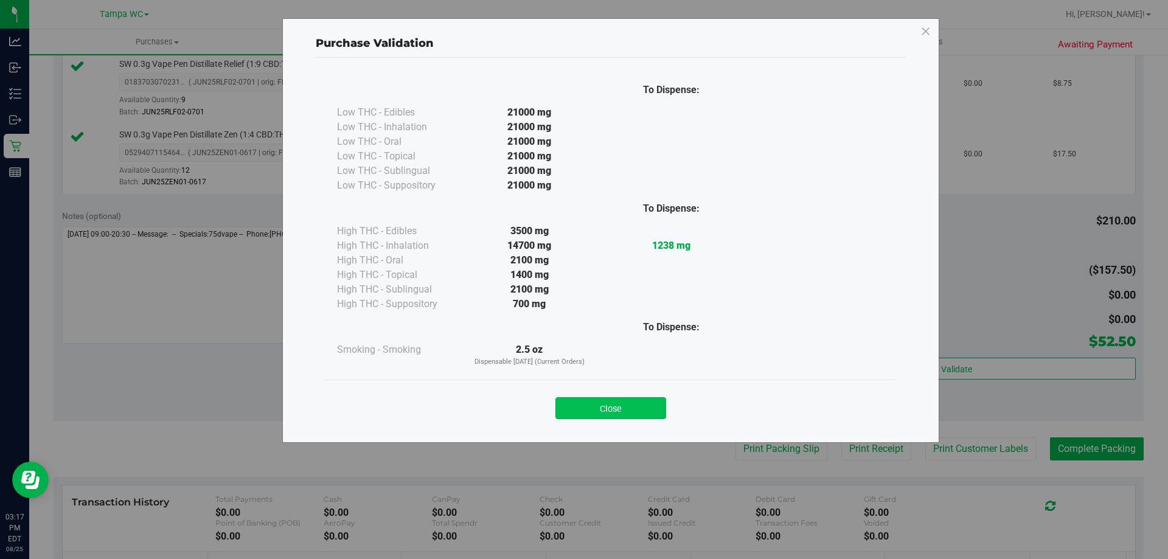
click at [645, 414] on button "Close" at bounding box center [610, 408] width 111 height 22
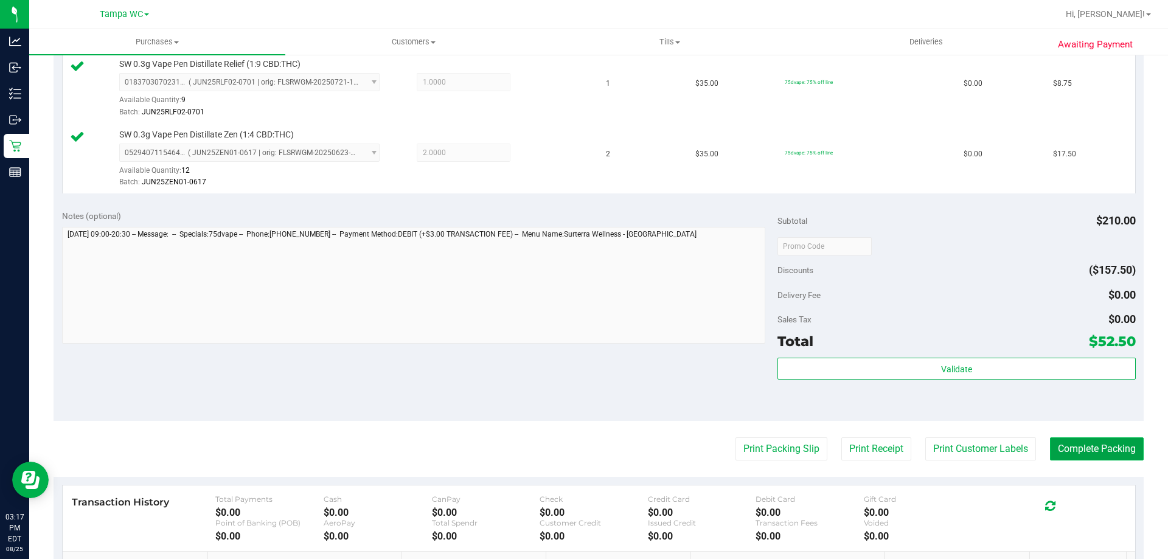
click at [1113, 448] on button "Complete Packing" at bounding box center [1097, 448] width 94 height 23
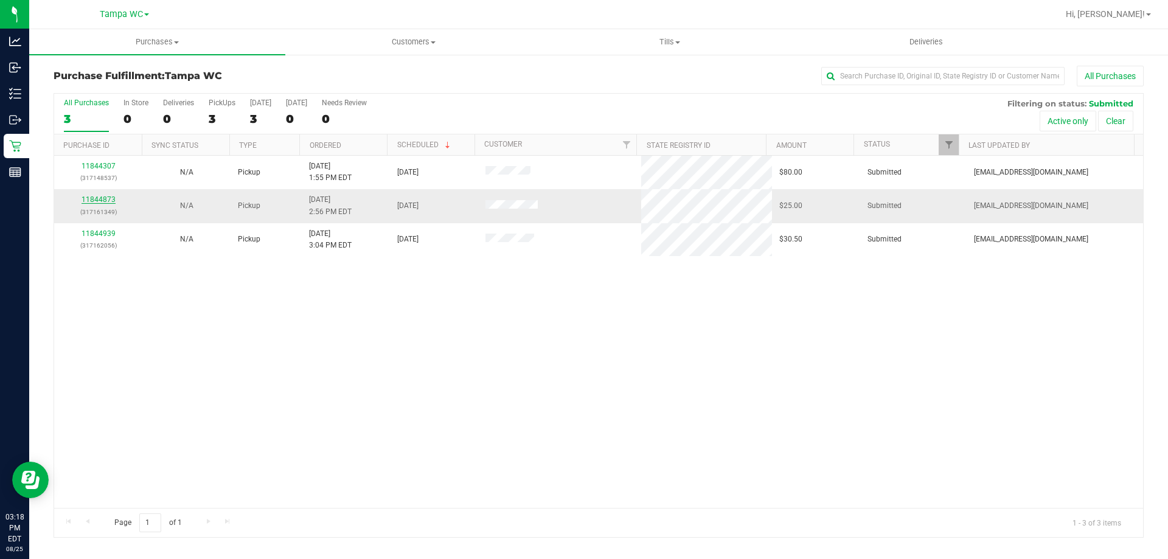
click at [112, 199] on link "11844873" at bounding box center [98, 199] width 34 height 9
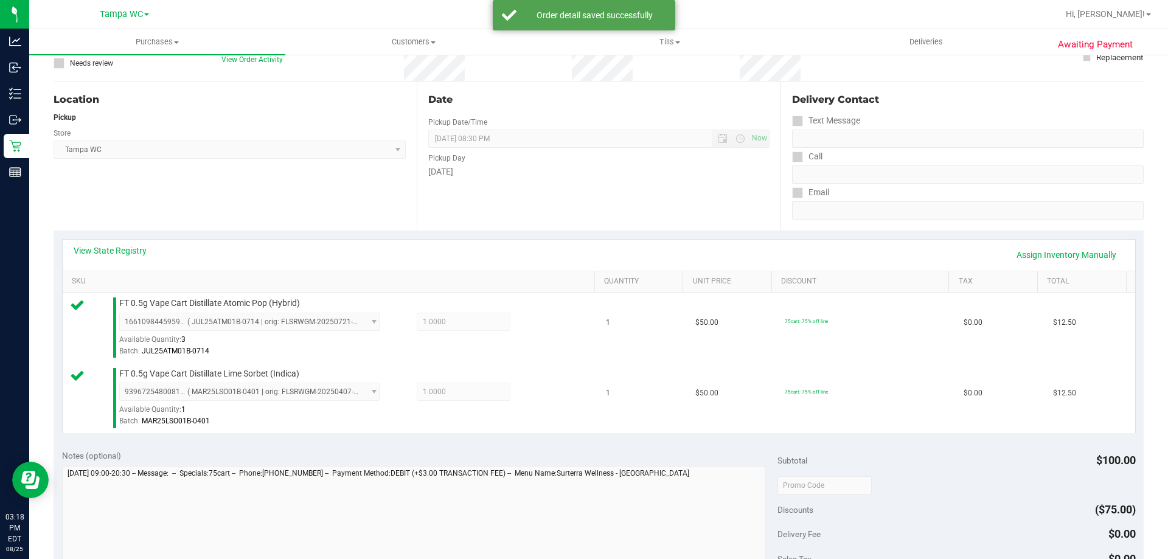
scroll to position [243, 0]
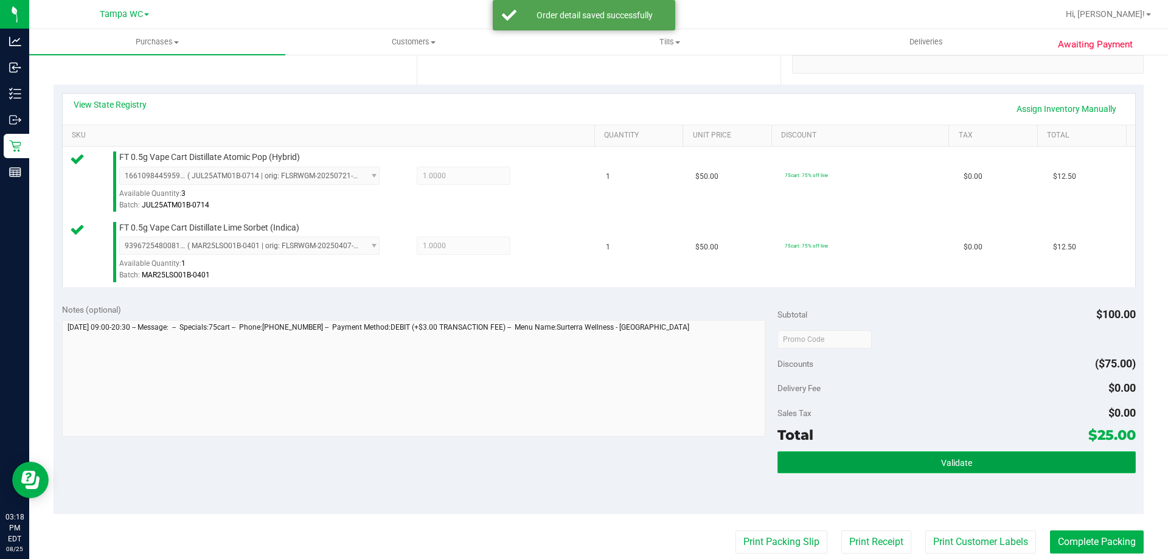
click at [901, 464] on button "Validate" at bounding box center [956, 462] width 358 height 22
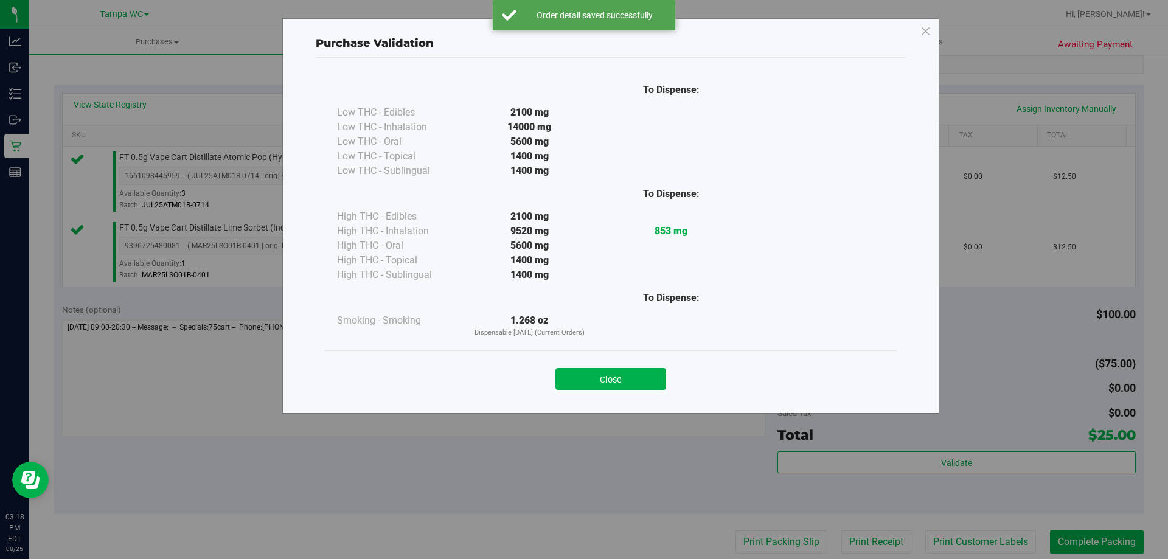
drag, startPoint x: 591, startPoint y: 384, endPoint x: 613, endPoint y: 378, distance: 22.9
click at [592, 383] on button "Close" at bounding box center [610, 379] width 111 height 22
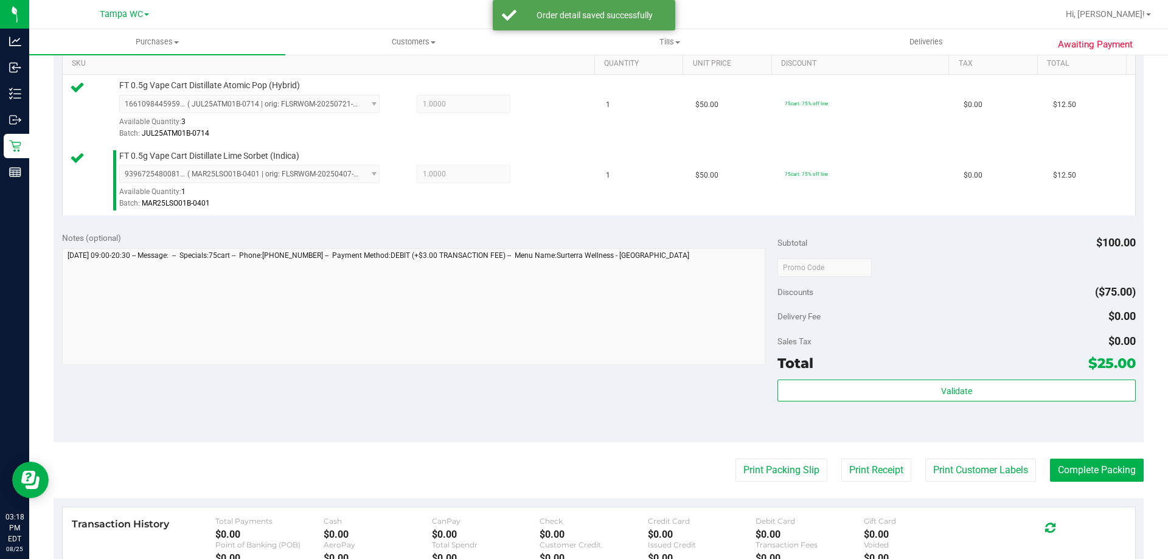
scroll to position [426, 0]
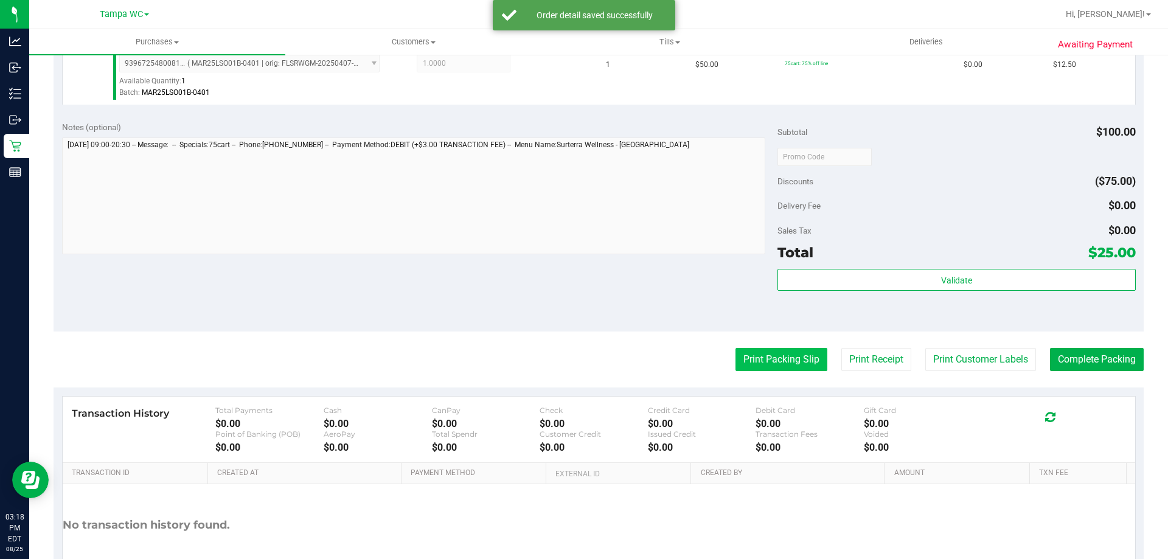
click at [777, 362] on button "Print Packing Slip" at bounding box center [781, 359] width 92 height 23
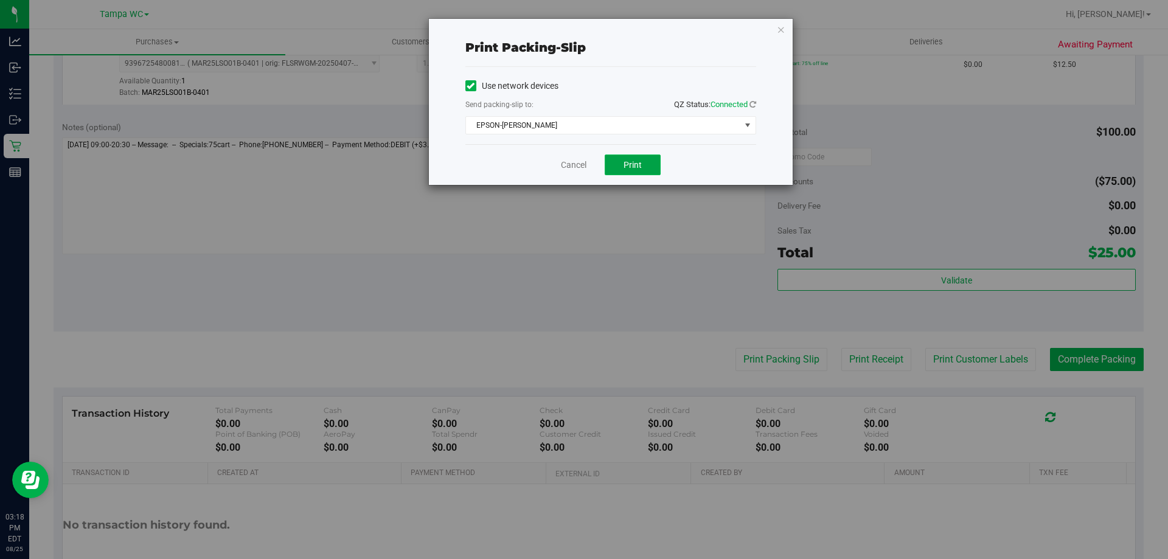
click at [638, 167] on span "Print" at bounding box center [632, 165] width 18 height 10
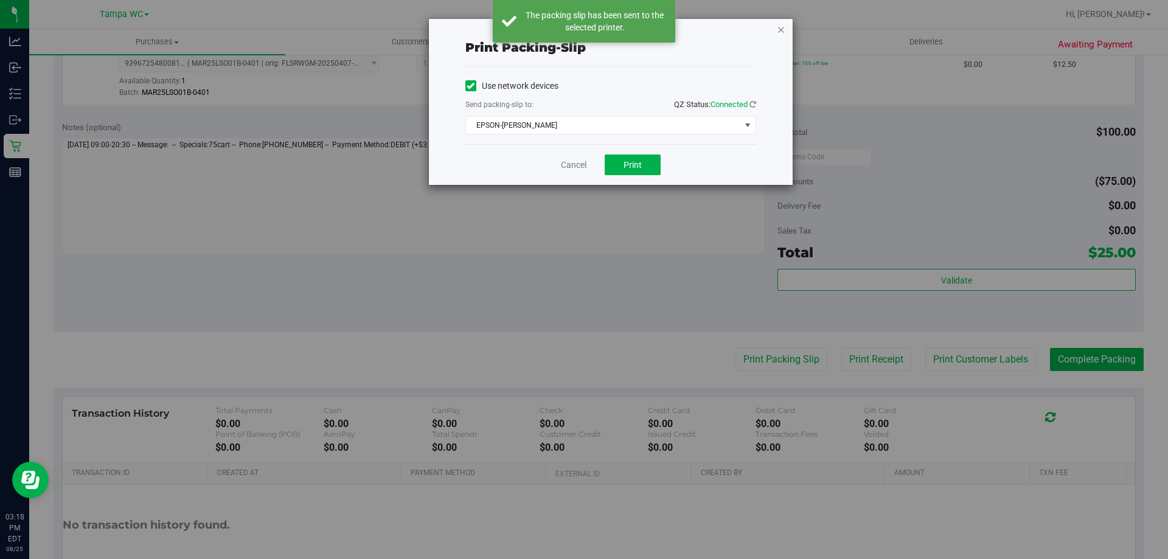
click at [784, 34] on icon "button" at bounding box center [781, 29] width 9 height 15
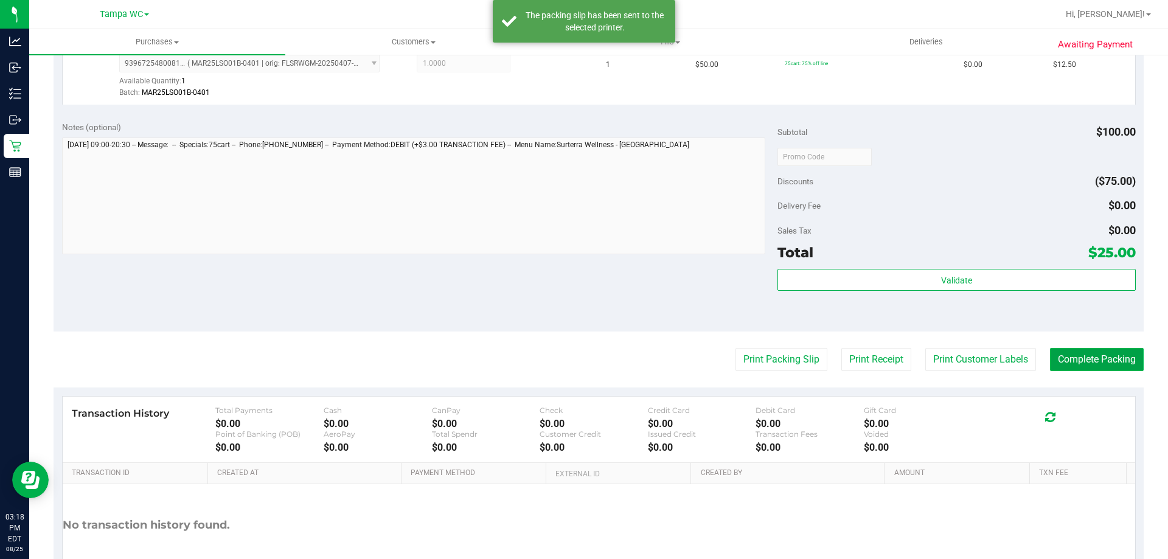
click at [1109, 365] on button "Complete Packing" at bounding box center [1097, 359] width 94 height 23
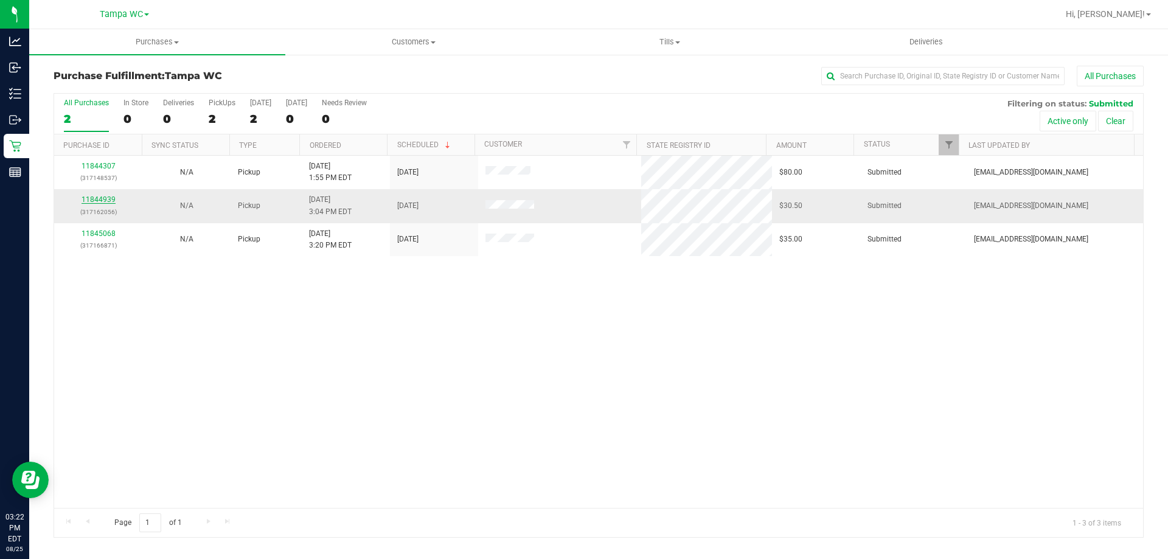
click at [109, 197] on link "11844939" at bounding box center [98, 199] width 34 height 9
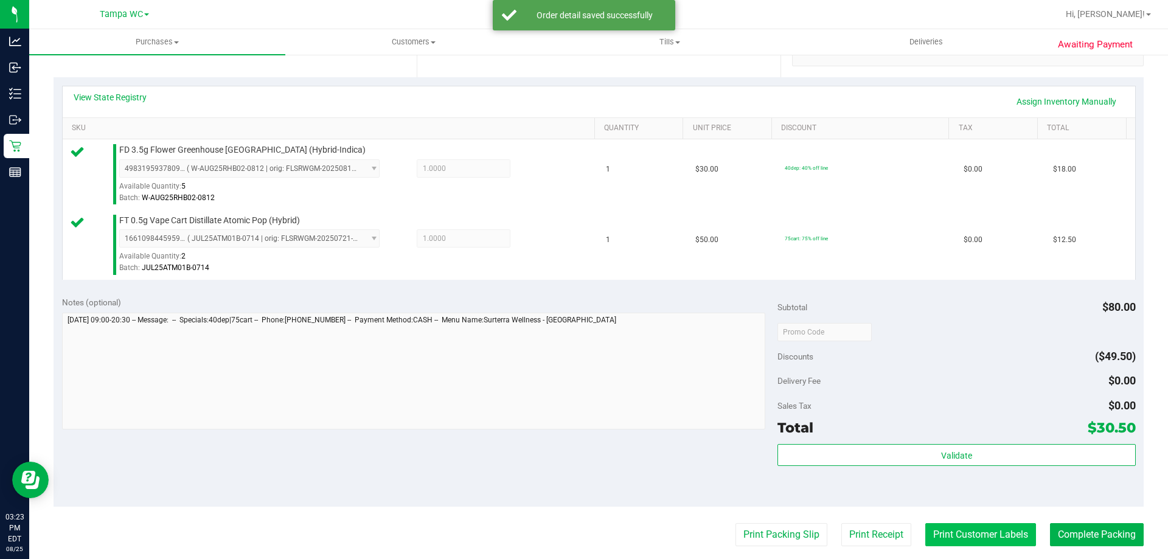
scroll to position [304, 0]
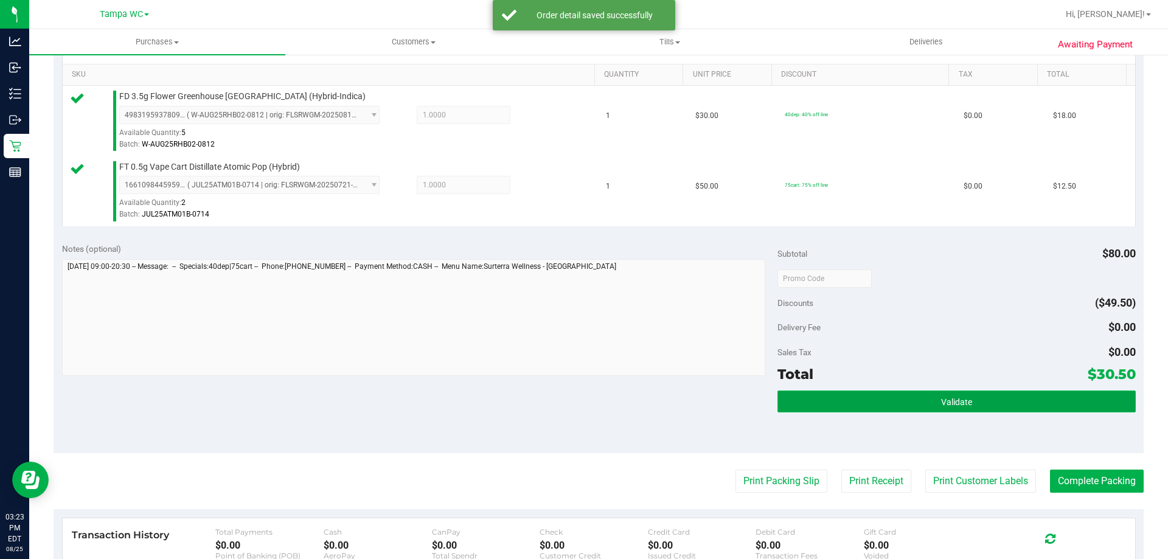
click at [947, 401] on span "Validate" at bounding box center [956, 402] width 31 height 10
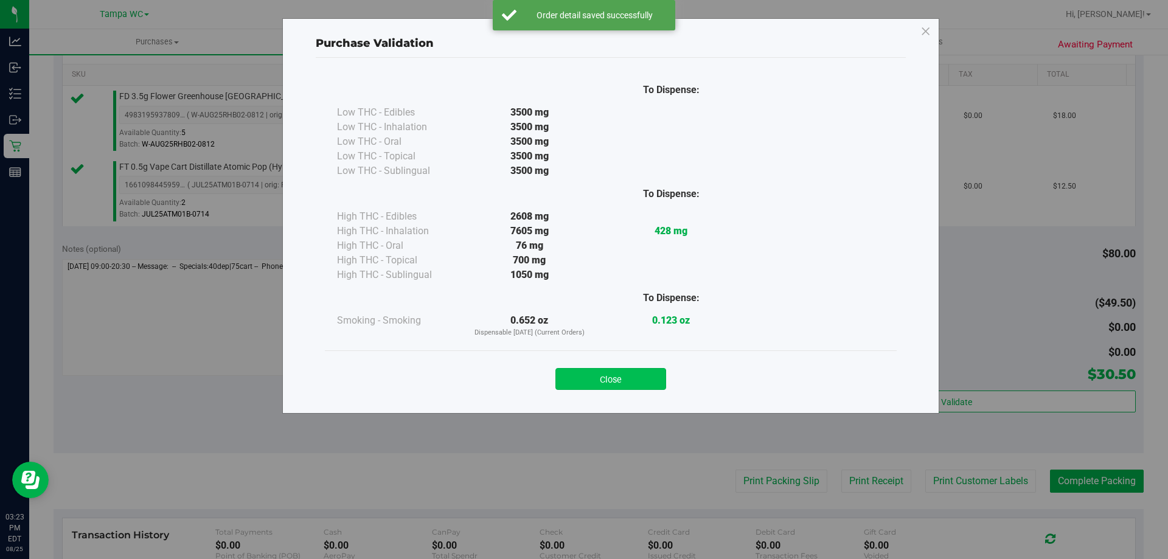
drag, startPoint x: 581, startPoint y: 393, endPoint x: 587, endPoint y: 383, distance: 11.5
click at [581, 392] on div "Close" at bounding box center [611, 374] width 572 height 49
click at [587, 383] on button "Close" at bounding box center [610, 379] width 111 height 22
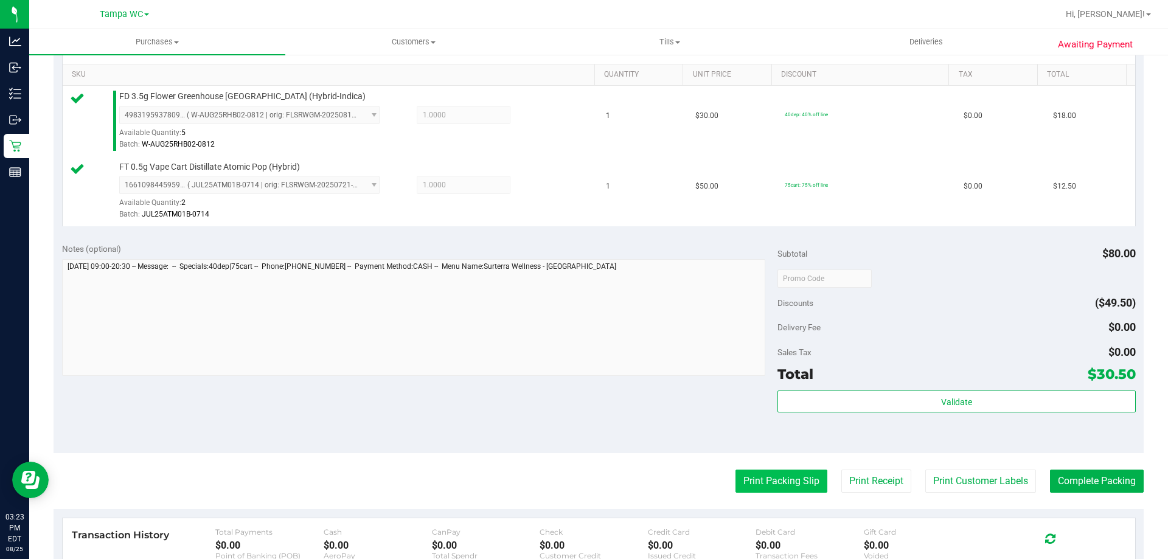
click at [803, 485] on button "Print Packing Slip" at bounding box center [781, 480] width 92 height 23
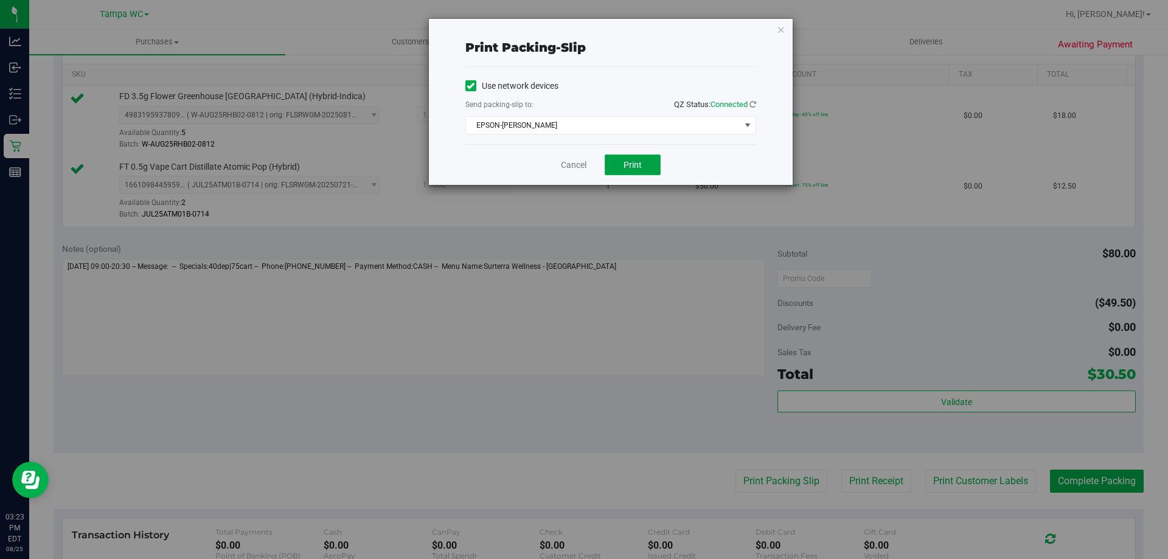
click at [648, 173] on button "Print" at bounding box center [632, 164] width 56 height 21
click at [571, 168] on link "Cancel" at bounding box center [574, 165] width 26 height 13
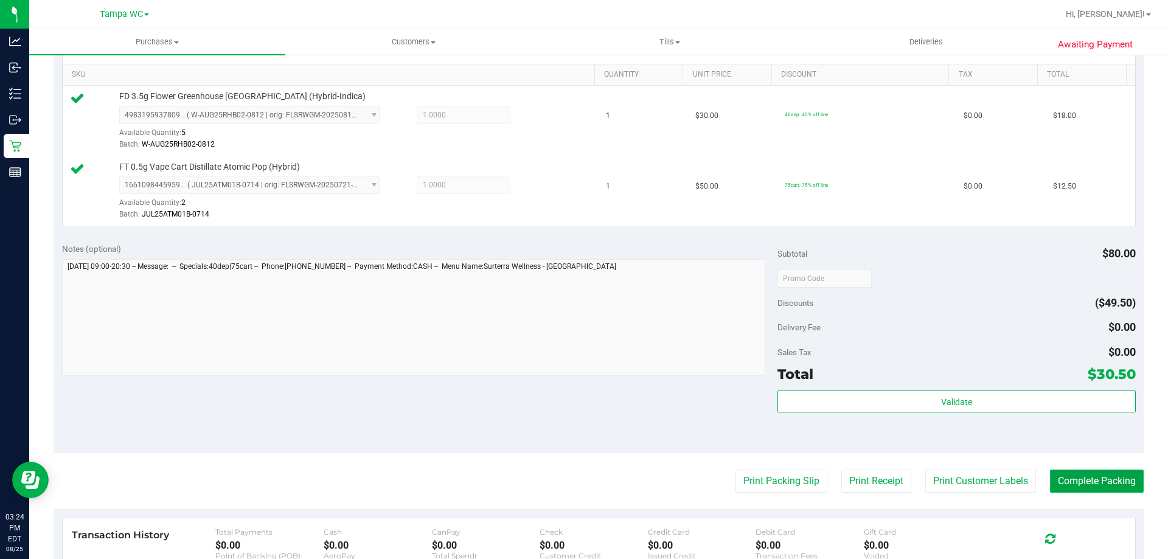
click at [1109, 483] on button "Complete Packing" at bounding box center [1097, 480] width 94 height 23
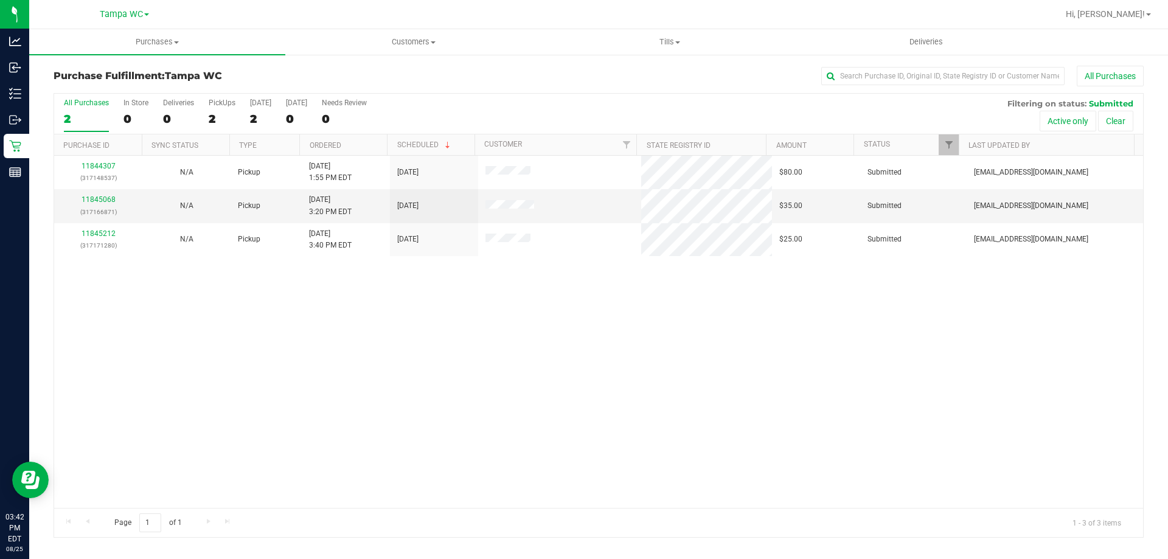
click at [76, 112] on div "2" at bounding box center [86, 119] width 45 height 14
click at [0, 0] on input "All Purchases 2" at bounding box center [0, 0] width 0 height 0
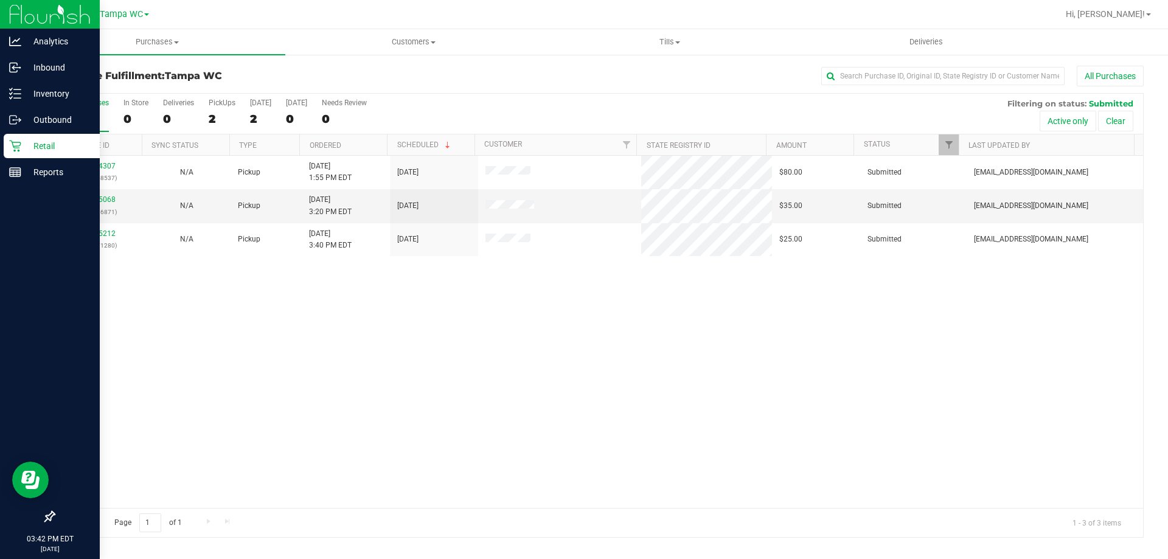
click at [26, 142] on p "Retail" at bounding box center [57, 146] width 73 height 15
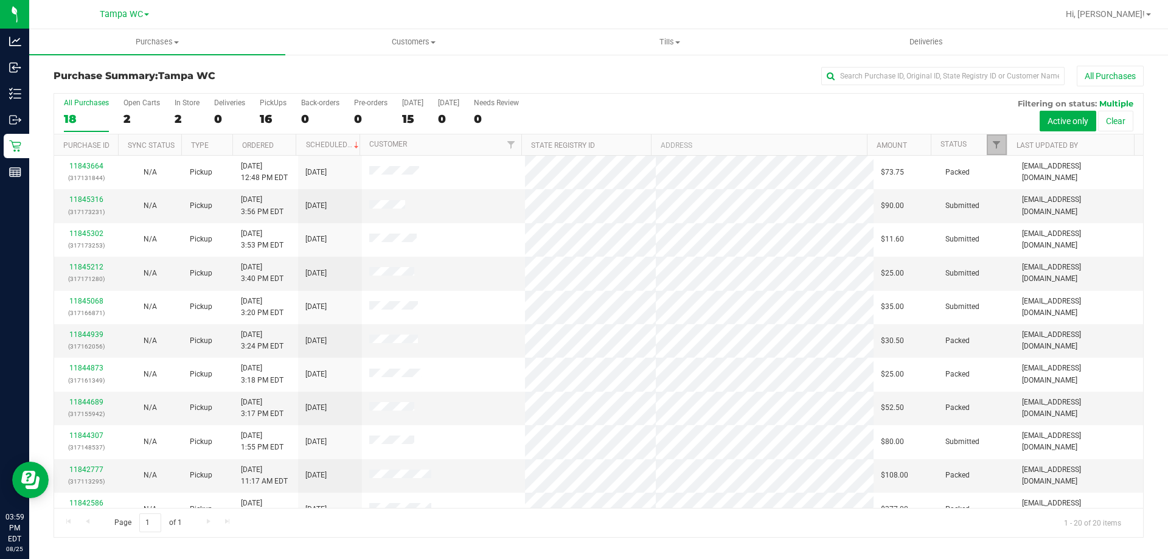
click at [996, 148] on span "Filter" at bounding box center [996, 145] width 10 height 10
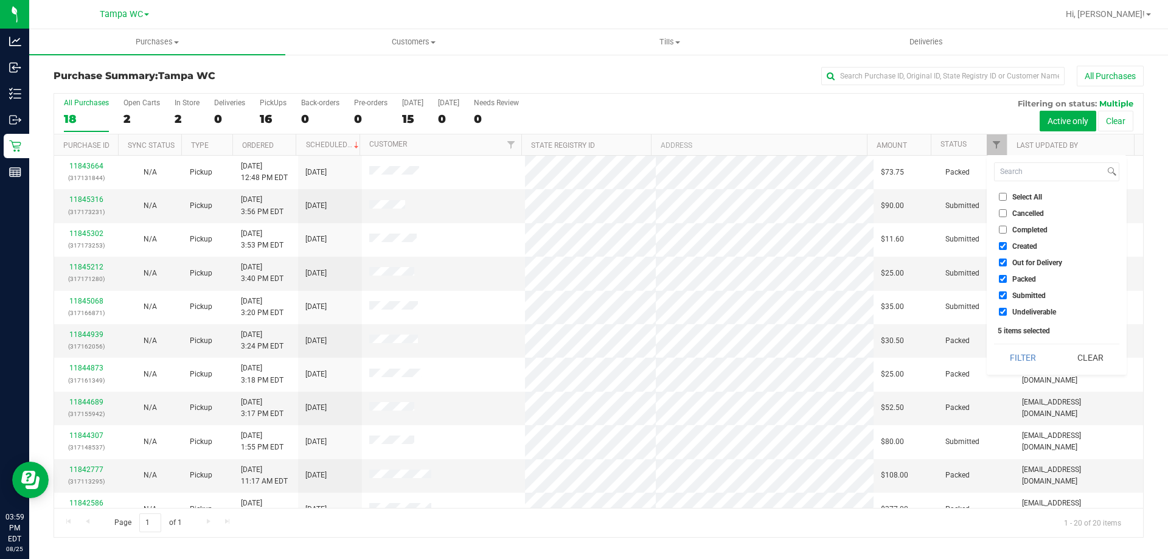
click at [1029, 278] on span "Packed" at bounding box center [1024, 278] width 24 height 7
click at [1006, 278] on input "Packed" at bounding box center [1002, 279] width 8 height 8
checkbox input "false"
click at [1026, 269] on ul "Select All Cancelled Completed Created Out for Delivery Packed Submitted Undeli…" at bounding box center [1056, 254] width 125 height 128
click at [1026, 265] on span "Out for Delivery" at bounding box center [1037, 262] width 50 height 7
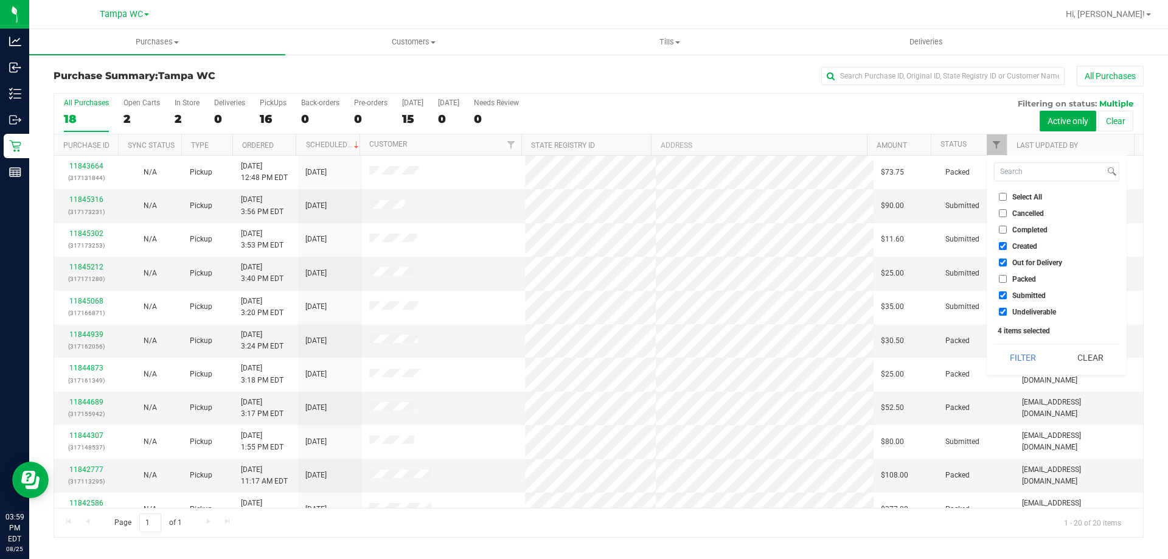
click at [1006, 265] on input "Out for Delivery" at bounding box center [1002, 262] width 8 height 8
checkbox input "false"
click at [1023, 238] on ul "Select All Cancelled Completed Created Out for Delivery Packed Submitted Undeli…" at bounding box center [1056, 254] width 125 height 128
click at [1022, 246] on span "Created" at bounding box center [1024, 246] width 25 height 7
click at [1006, 246] on input "Created" at bounding box center [1002, 246] width 8 height 8
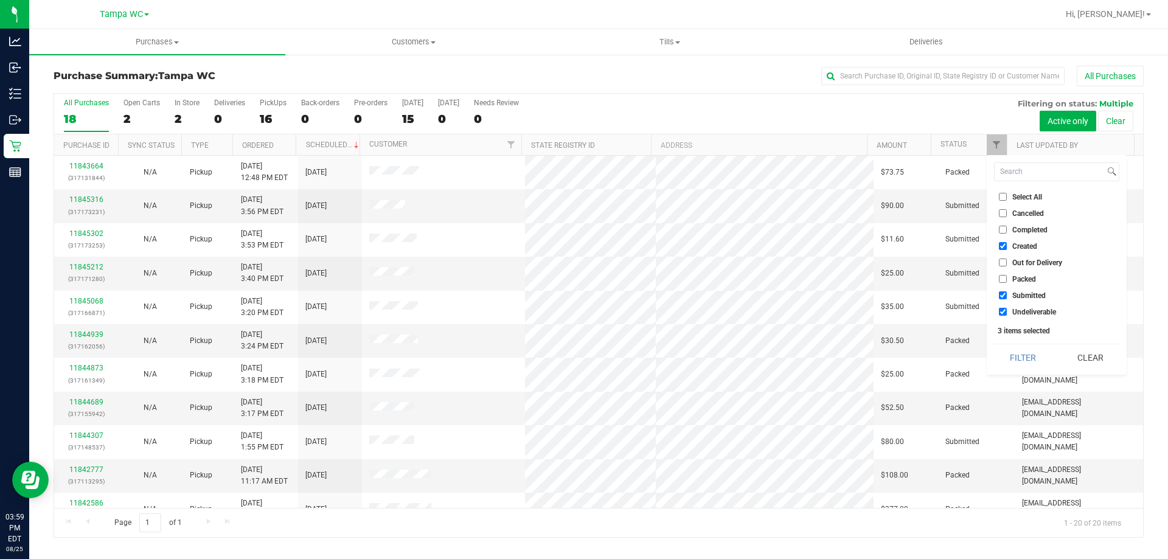
checkbox input "false"
click at [1047, 311] on span "Undeliverable" at bounding box center [1034, 311] width 44 height 7
click at [1006, 311] on input "Undeliverable" at bounding box center [1002, 312] width 8 height 8
checkbox input "false"
click at [1037, 348] on button "Filter" at bounding box center [1023, 357] width 58 height 27
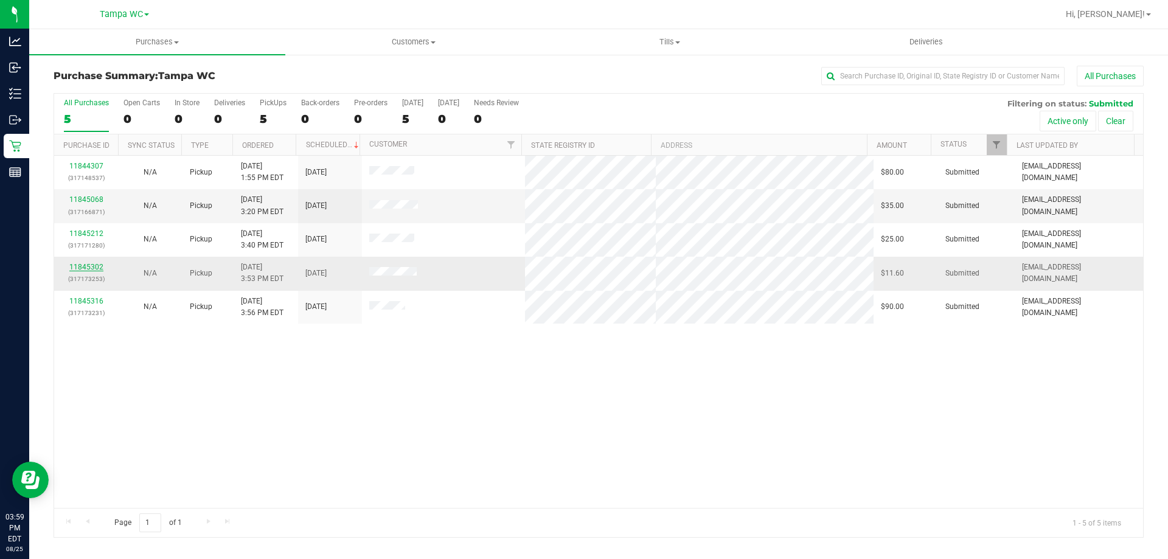
click at [81, 269] on link "11845302" at bounding box center [86, 267] width 34 height 9
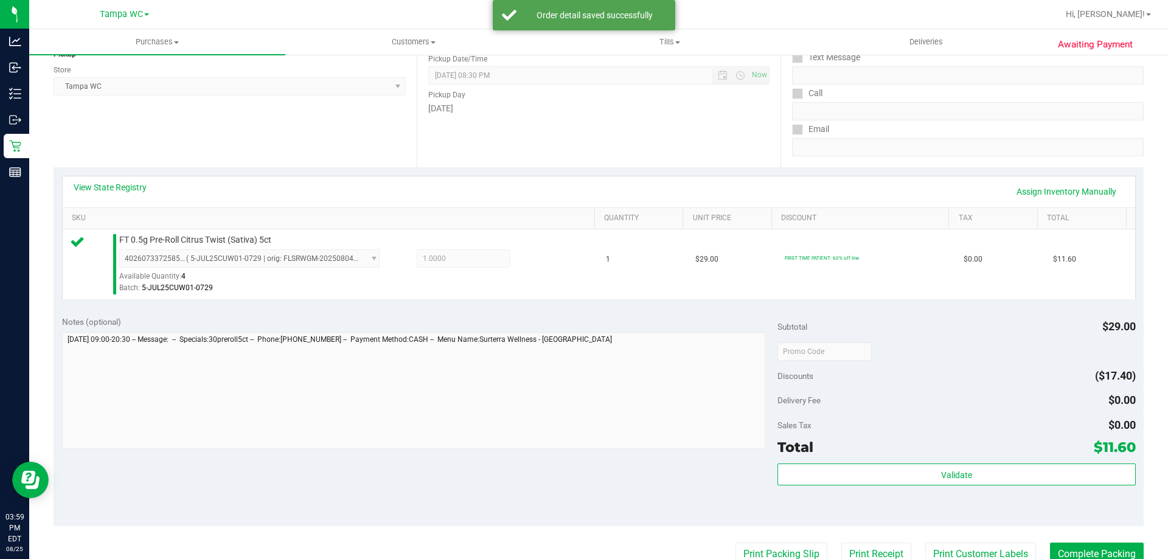
scroll to position [182, 0]
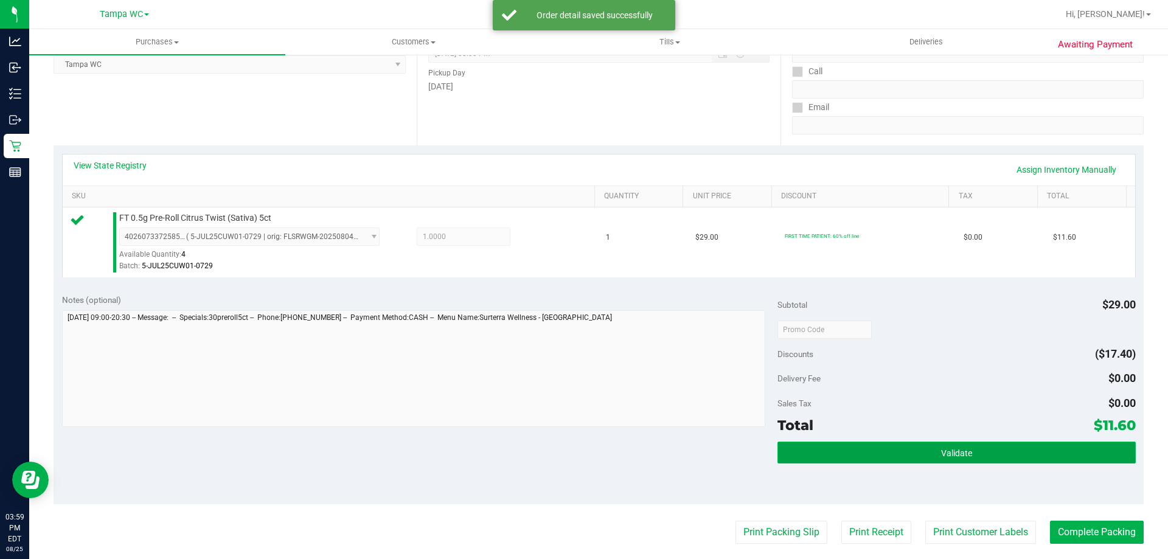
click at [962, 451] on span "Validate" at bounding box center [956, 453] width 31 height 10
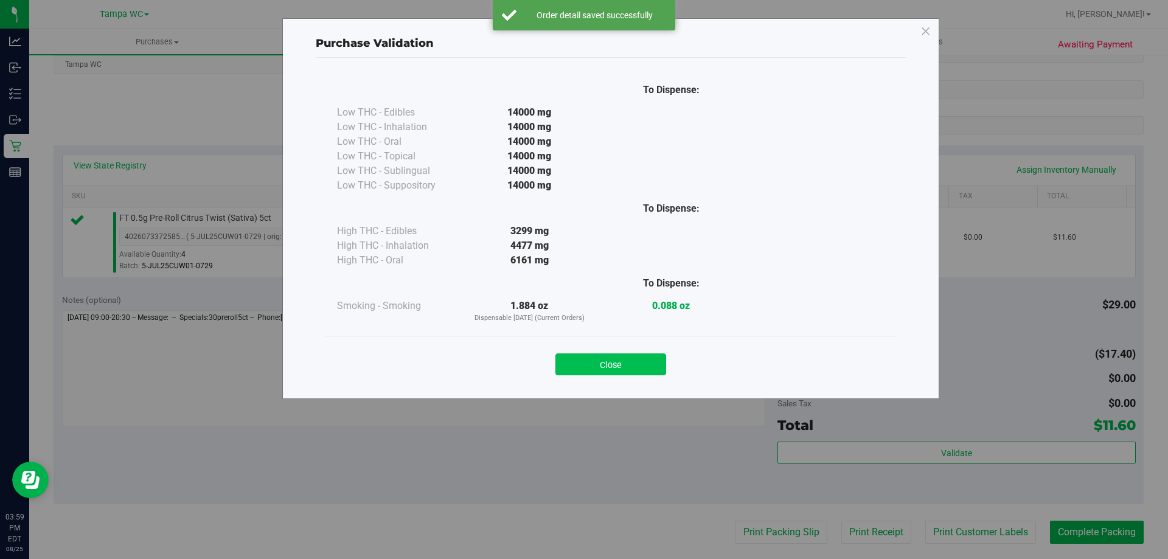
click at [622, 369] on button "Close" at bounding box center [610, 364] width 111 height 22
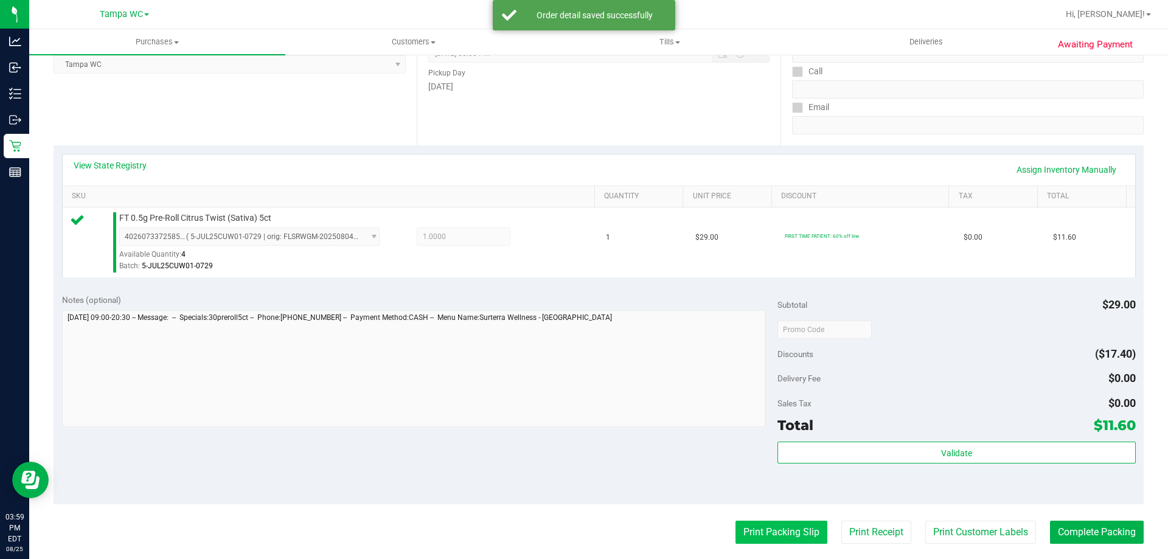
click at [801, 531] on button "Print Packing Slip" at bounding box center [781, 532] width 92 height 23
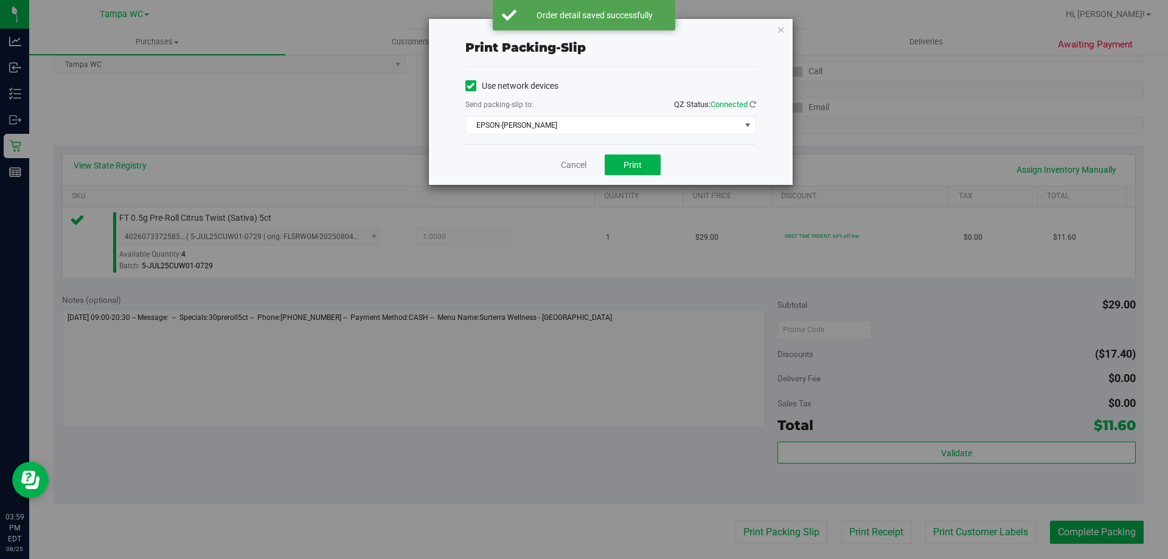
click at [620, 176] on div "Cancel Print" at bounding box center [610, 164] width 291 height 41
click at [621, 171] on button "Print" at bounding box center [632, 164] width 56 height 21
click at [557, 155] on div "Cancel Print" at bounding box center [610, 164] width 291 height 41
click at [572, 159] on link "Cancel" at bounding box center [574, 165] width 26 height 13
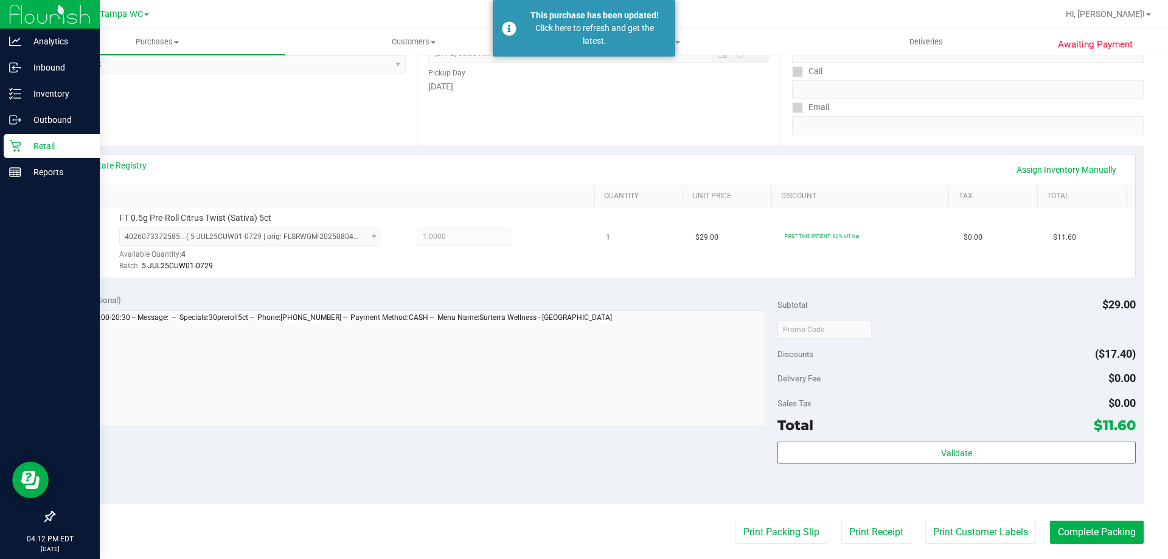
click at [24, 142] on p "Retail" at bounding box center [57, 146] width 73 height 15
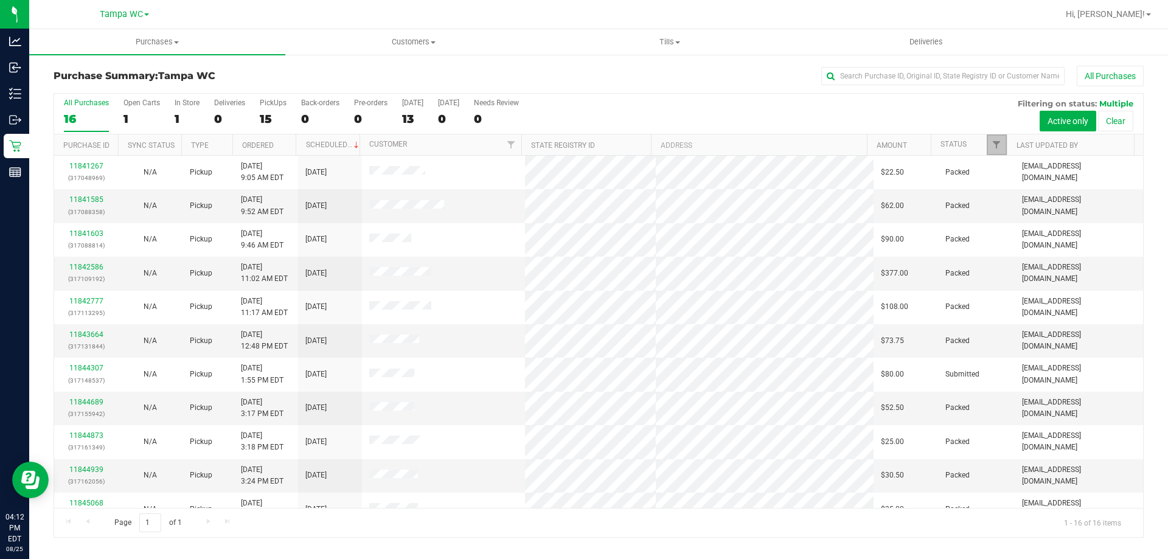
click at [986, 145] on link "Filter" at bounding box center [996, 144] width 20 height 21
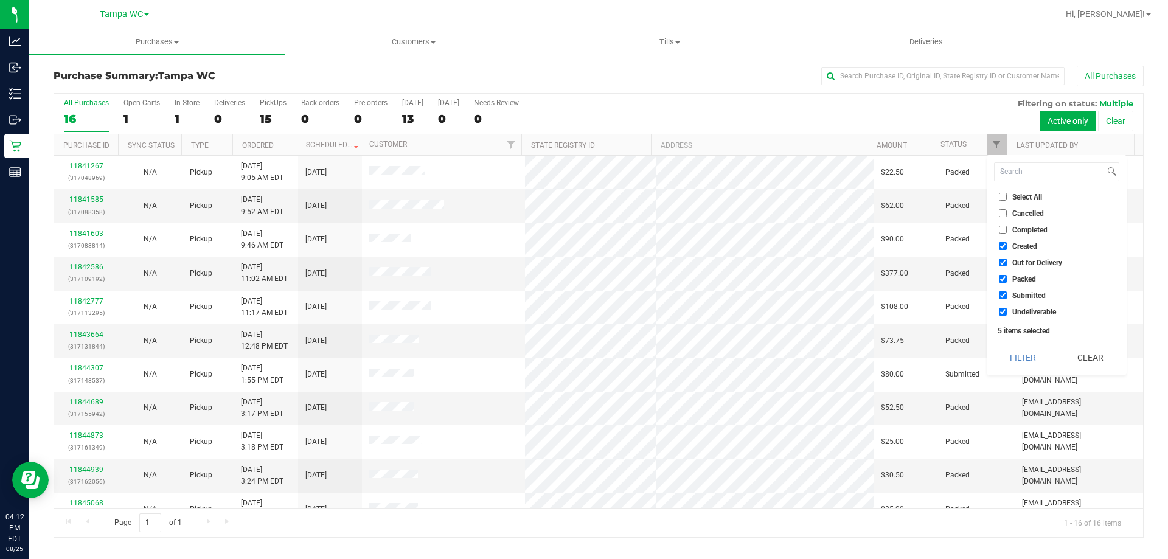
click at [1016, 308] on span "Undeliverable" at bounding box center [1034, 311] width 44 height 7
click at [1006, 308] on input "Undeliverable" at bounding box center [1002, 312] width 8 height 8
checkbox input "false"
click at [1011, 280] on label "Packed" at bounding box center [1016, 279] width 37 height 8
click at [1006, 280] on input "Packed" at bounding box center [1002, 279] width 8 height 8
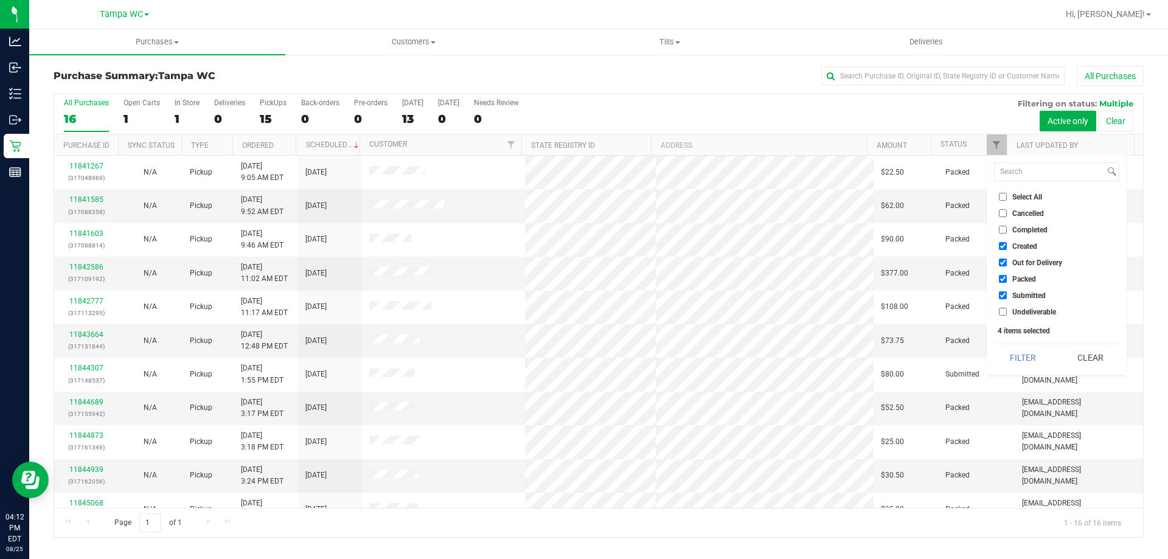
checkbox input "false"
click at [1012, 263] on span "Out for Delivery" at bounding box center [1037, 262] width 50 height 7
click at [1006, 263] on input "Out for Delivery" at bounding box center [1002, 262] width 8 height 8
checkbox input "false"
click at [1012, 246] on span "Created" at bounding box center [1024, 246] width 25 height 7
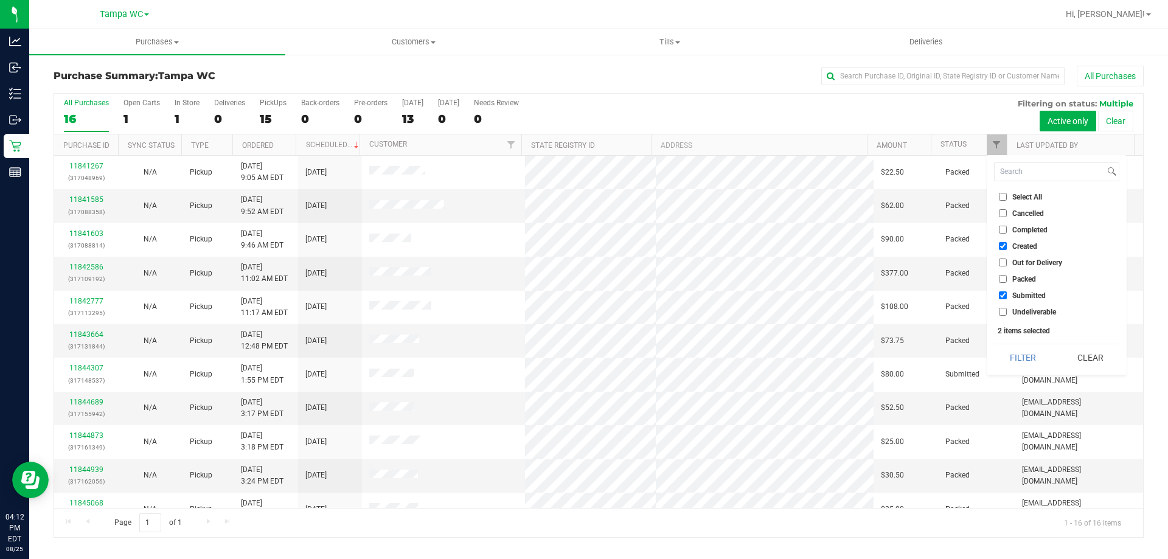
click at [1006, 246] on input "Created" at bounding box center [1002, 246] width 8 height 8
checkbox input "false"
click at [1041, 353] on button "Filter" at bounding box center [1023, 357] width 58 height 27
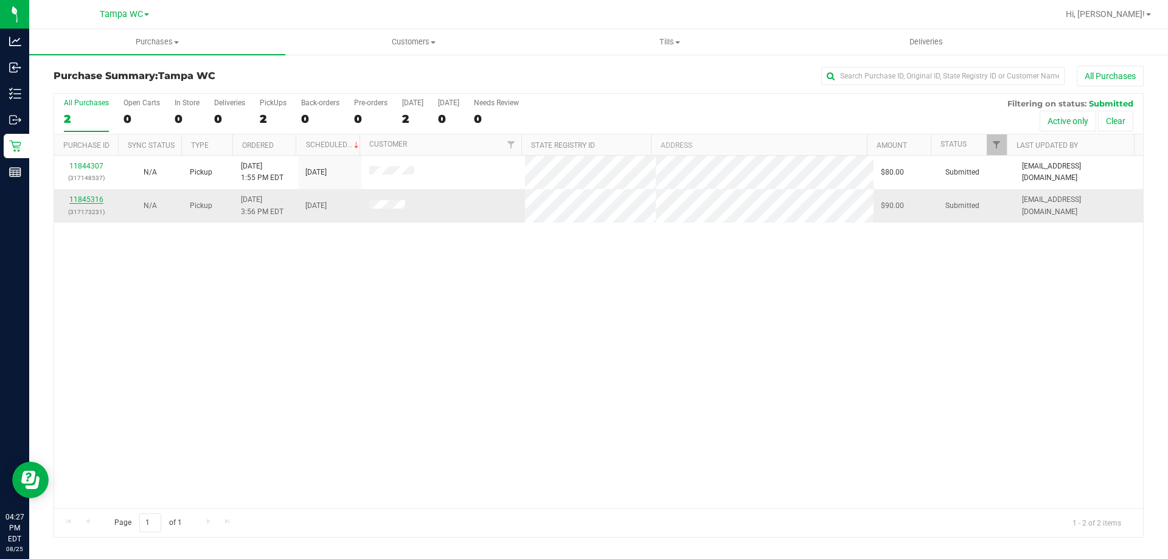
click at [96, 198] on link "11845316" at bounding box center [86, 199] width 34 height 9
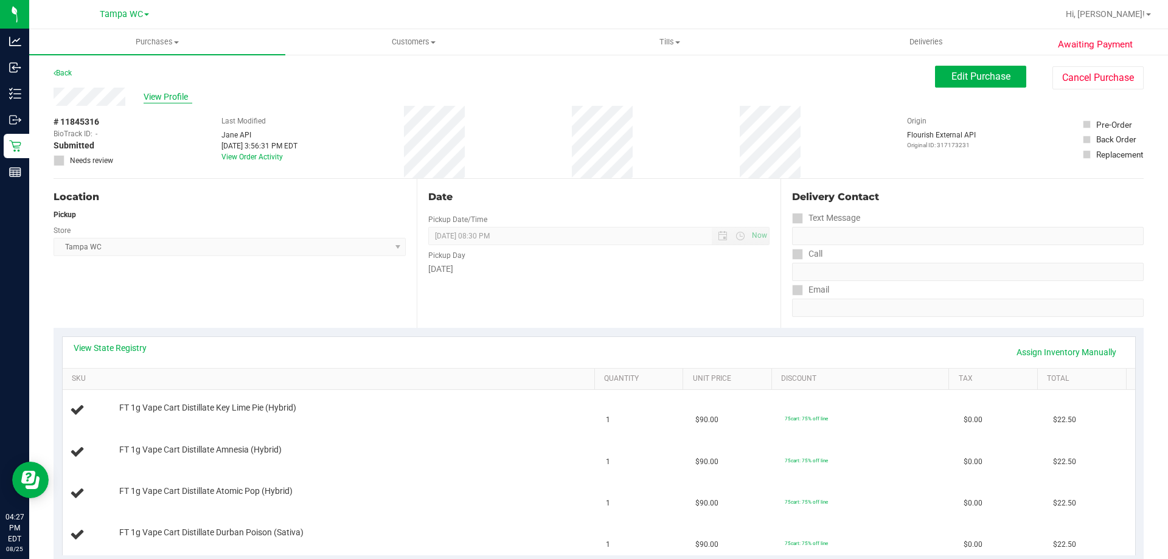
click at [173, 96] on span "View Profile" at bounding box center [168, 97] width 49 height 13
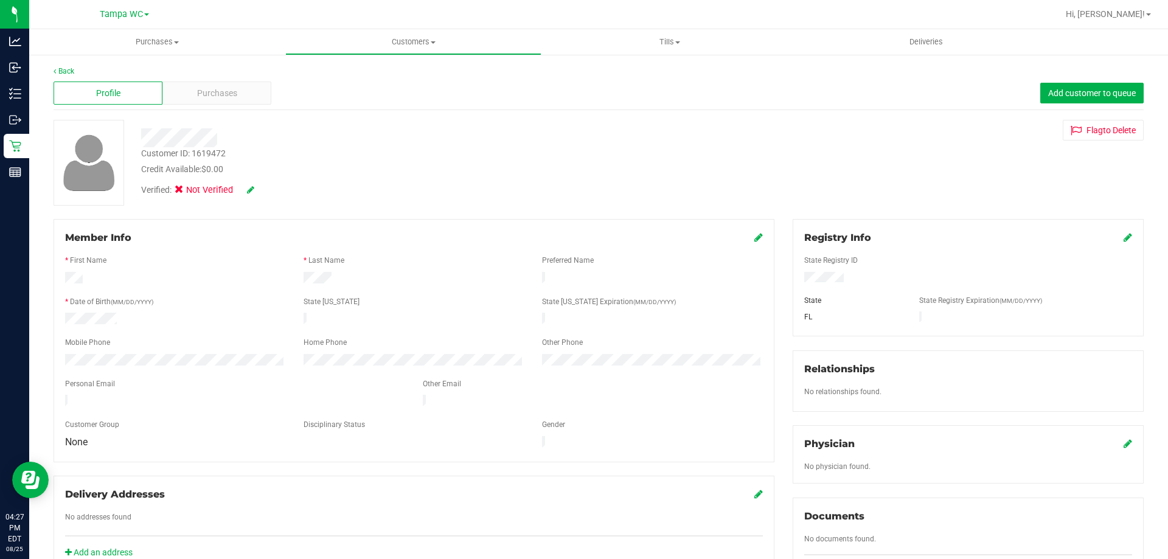
click at [252, 190] on icon at bounding box center [250, 189] width 7 height 9
click at [183, 192] on icon at bounding box center [183, 192] width 8 height 0
click at [0, 0] on input "Medical" at bounding box center [0, 0] width 0 height 0
click at [754, 241] on icon at bounding box center [758, 237] width 9 height 10
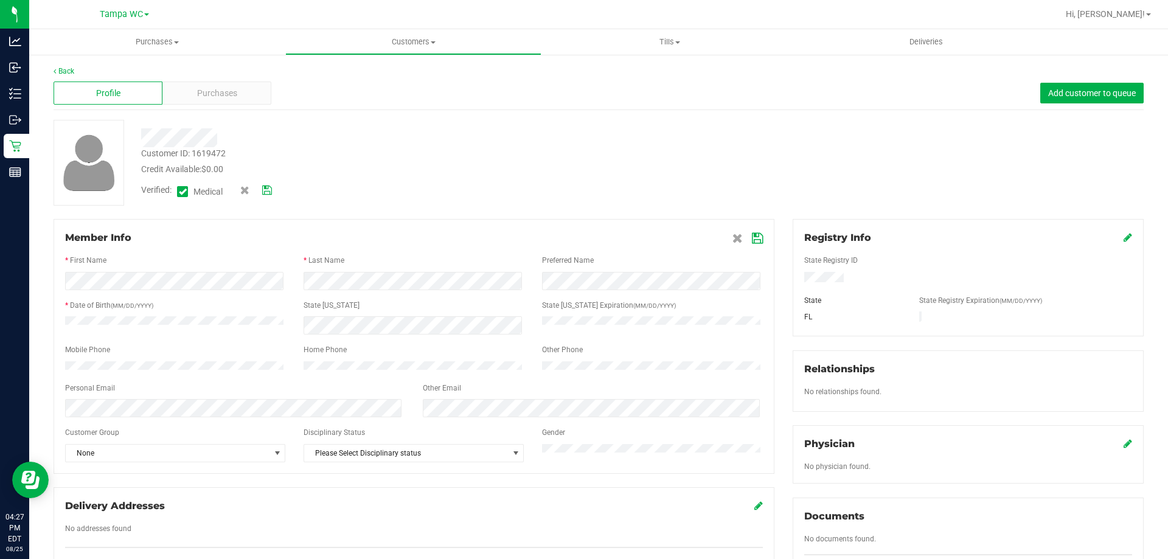
click at [167, 469] on div "Member Info * First Name * Last Name Preferred Name * Date of Birth (MM/DD/YYYY…" at bounding box center [414, 346] width 721 height 255
click at [168, 462] on span "None" at bounding box center [168, 453] width 204 height 17
click at [128, 382] on li "SERVICE INDUSTRY" at bounding box center [174, 384] width 217 height 18
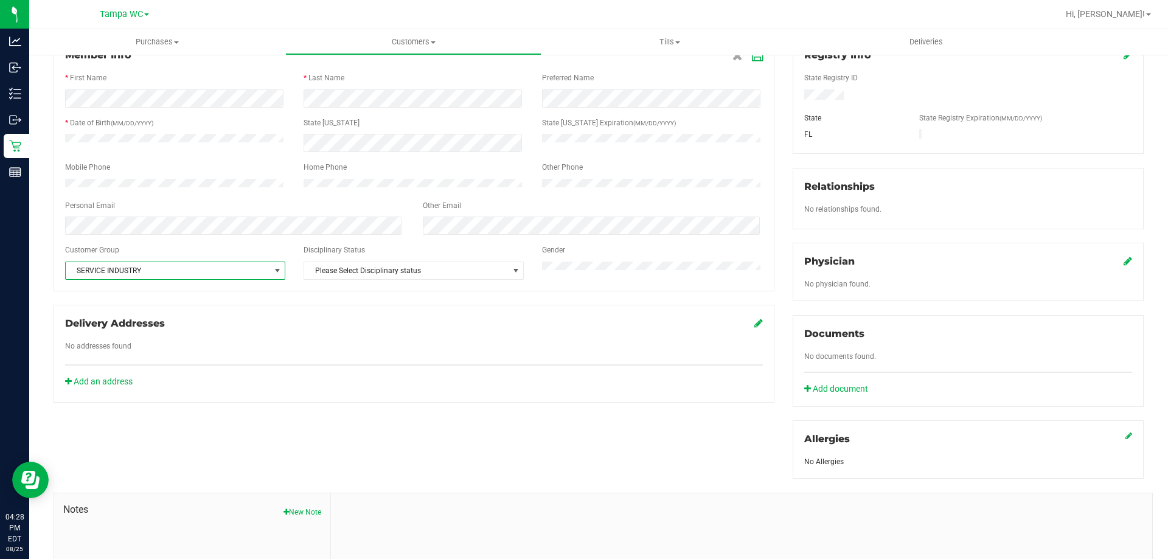
scroll to position [0, 0]
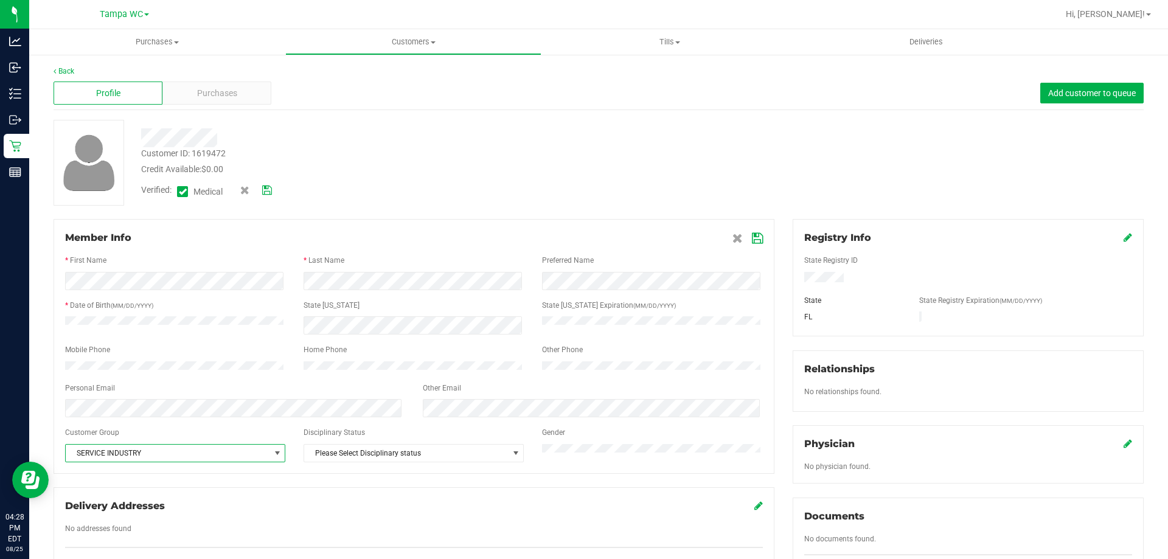
click at [753, 237] on icon at bounding box center [757, 239] width 11 height 10
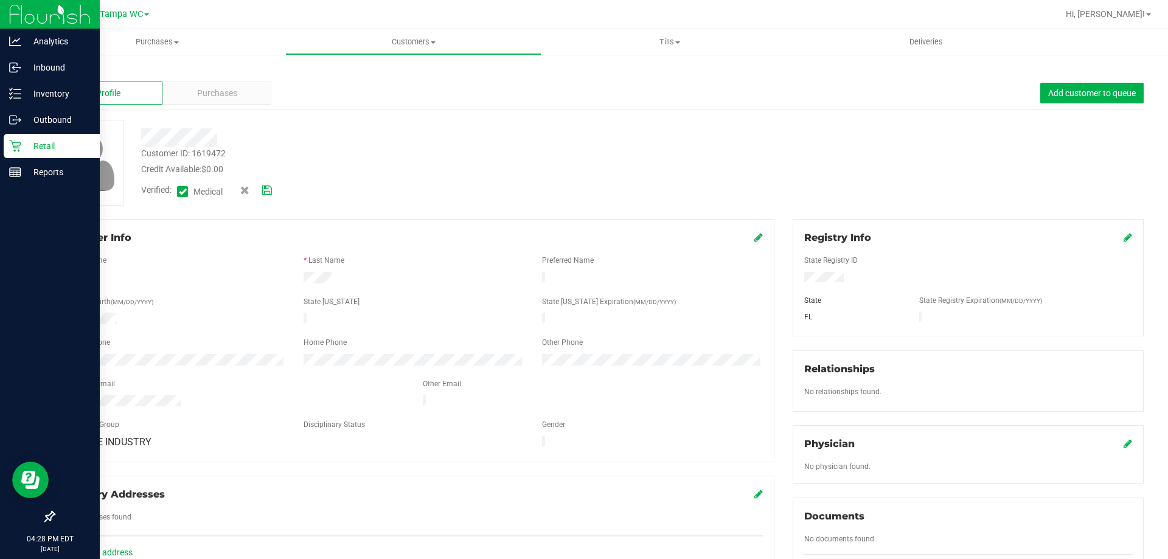
click at [23, 145] on p "Retail" at bounding box center [57, 146] width 73 height 15
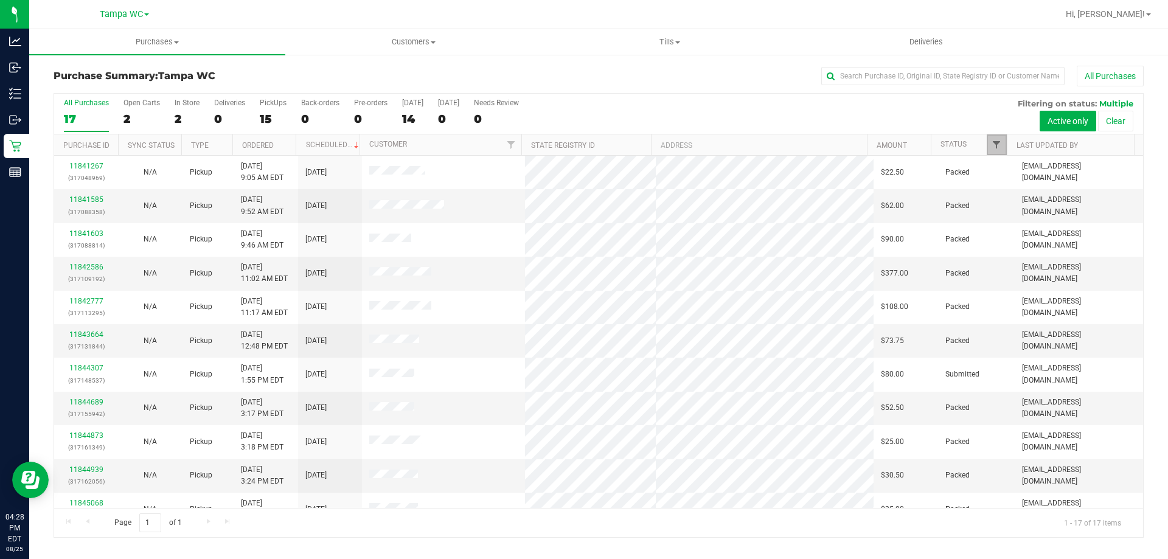
click at [994, 144] on span "Filter" at bounding box center [996, 145] width 10 height 10
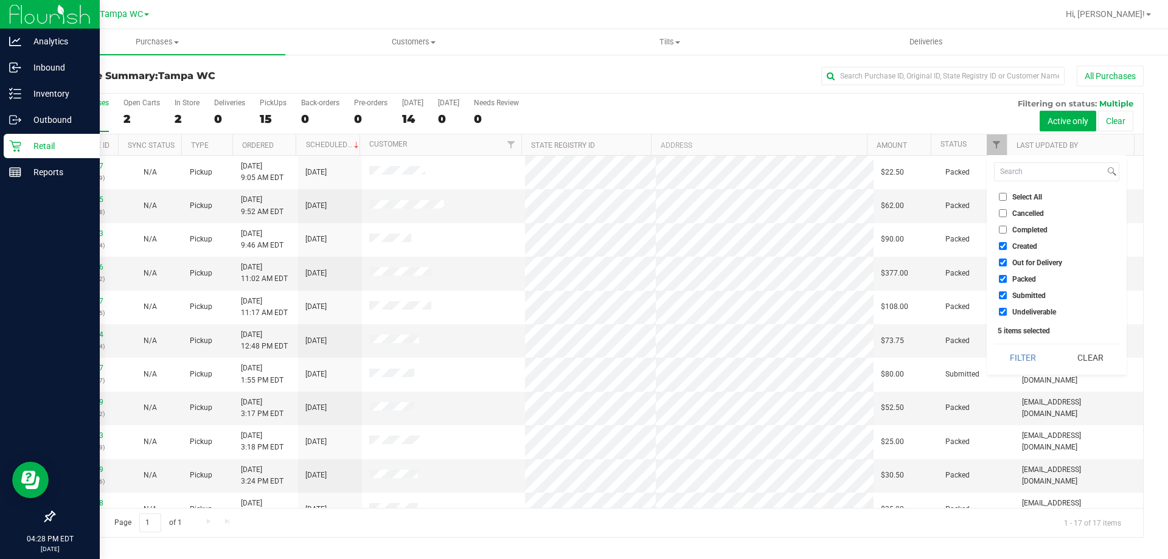
click at [60, 144] on p "Retail" at bounding box center [57, 146] width 73 height 15
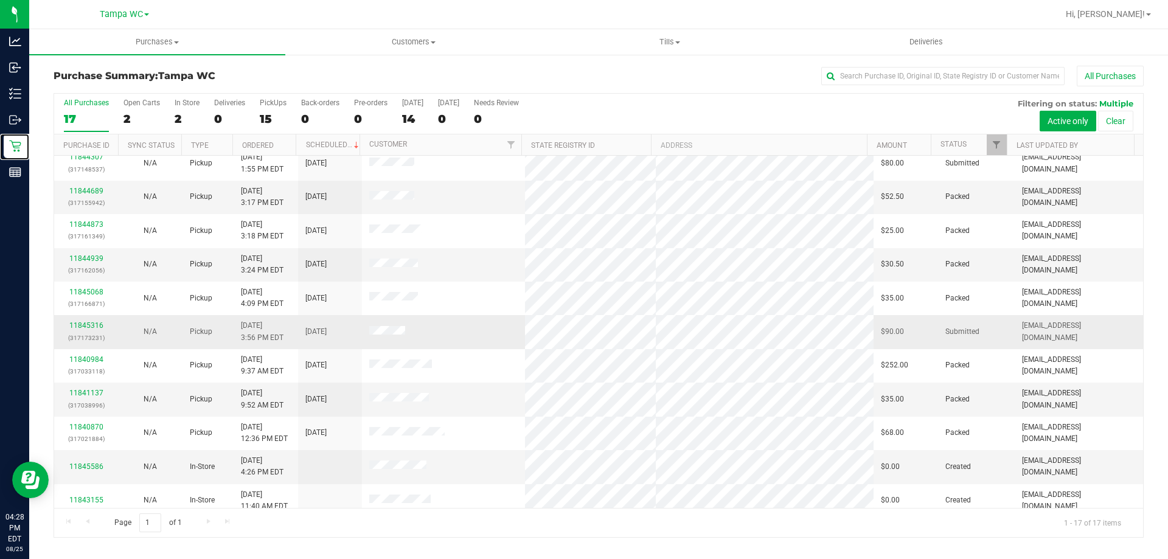
scroll to position [220, 0]
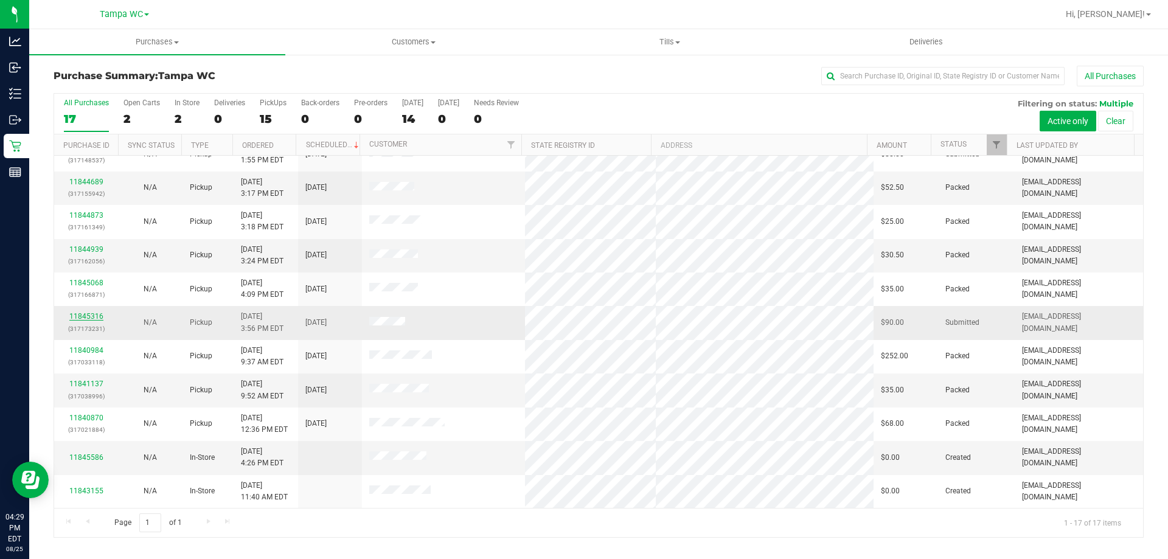
click at [83, 314] on link "11845316" at bounding box center [86, 316] width 34 height 9
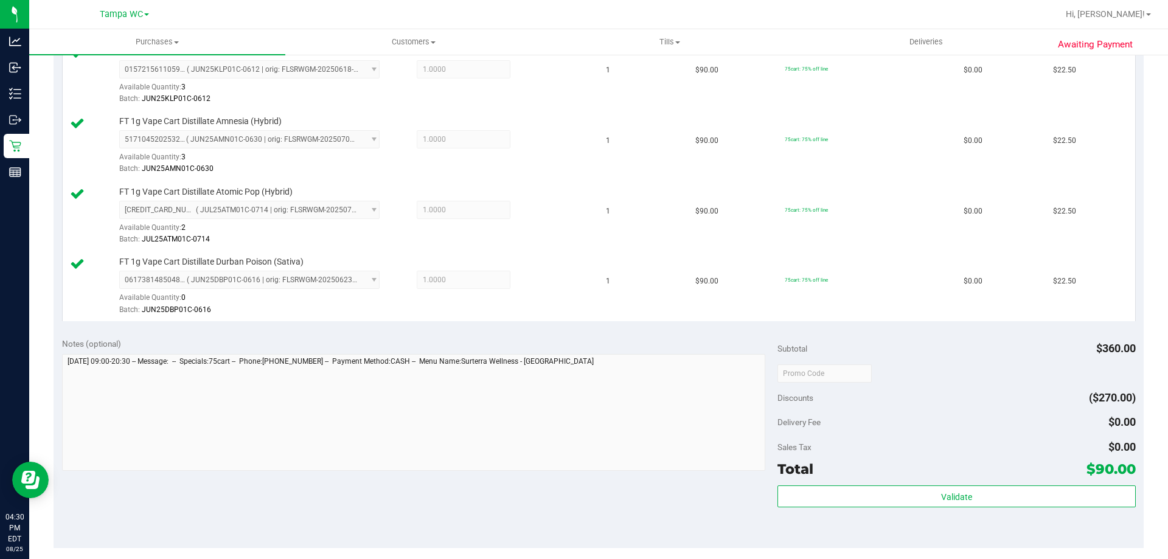
scroll to position [547, 0]
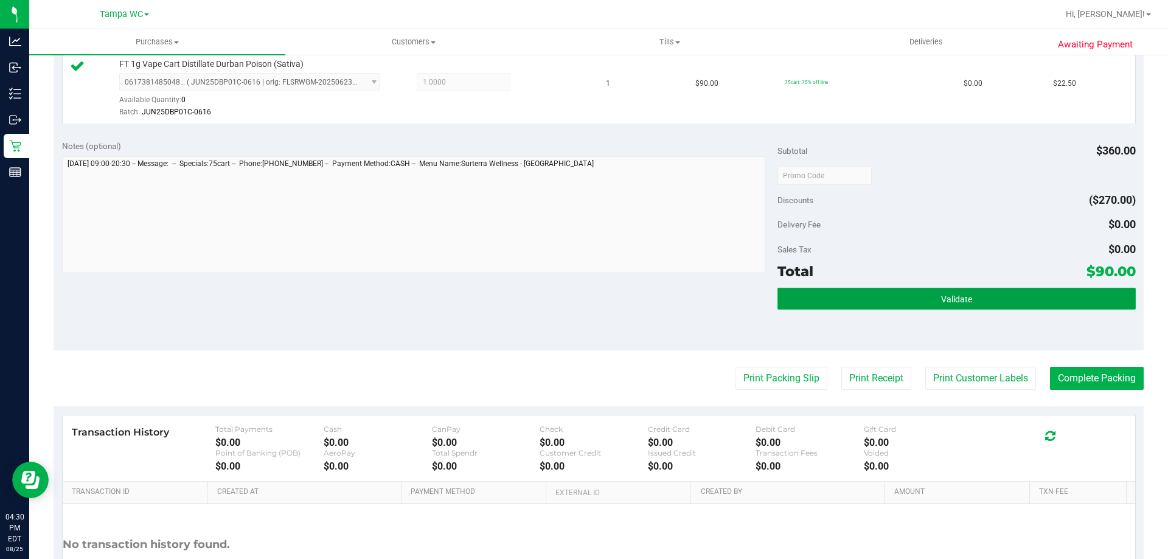
click at [950, 306] on button "Validate" at bounding box center [956, 299] width 358 height 22
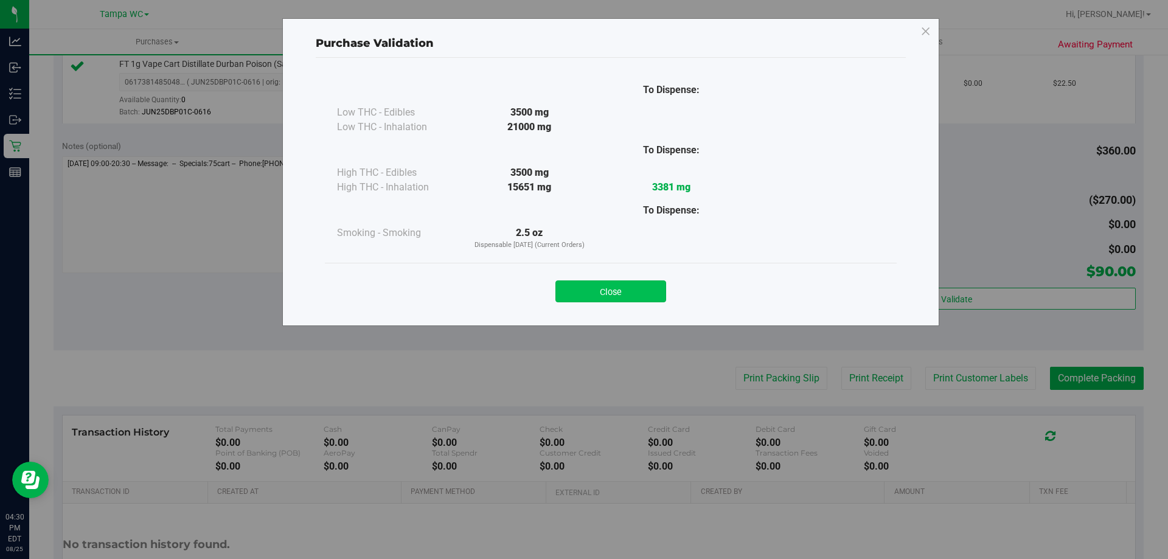
click at [649, 288] on button "Close" at bounding box center [610, 291] width 111 height 22
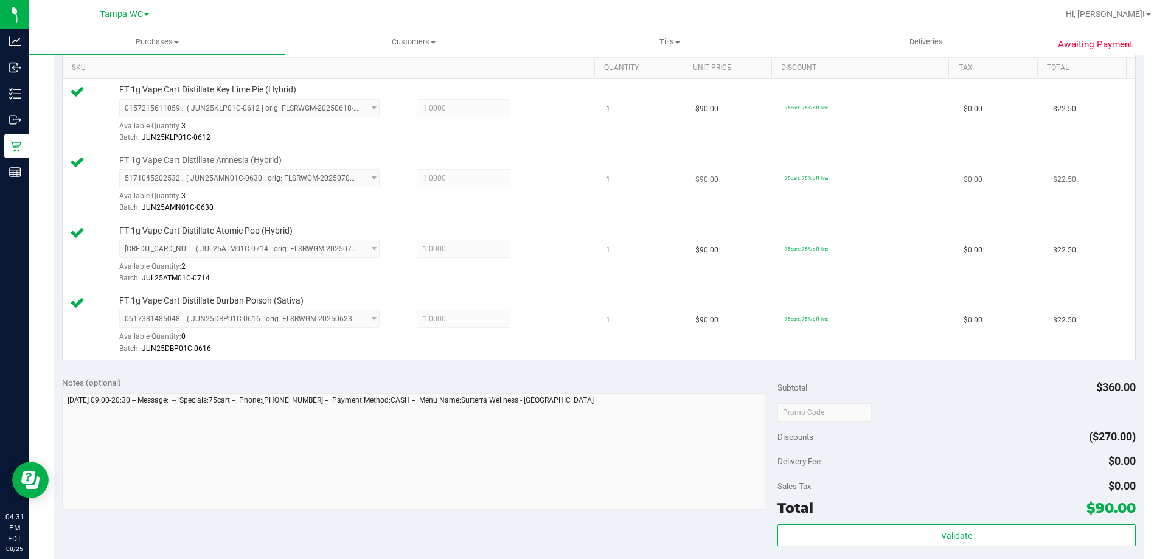
scroll to position [182, 0]
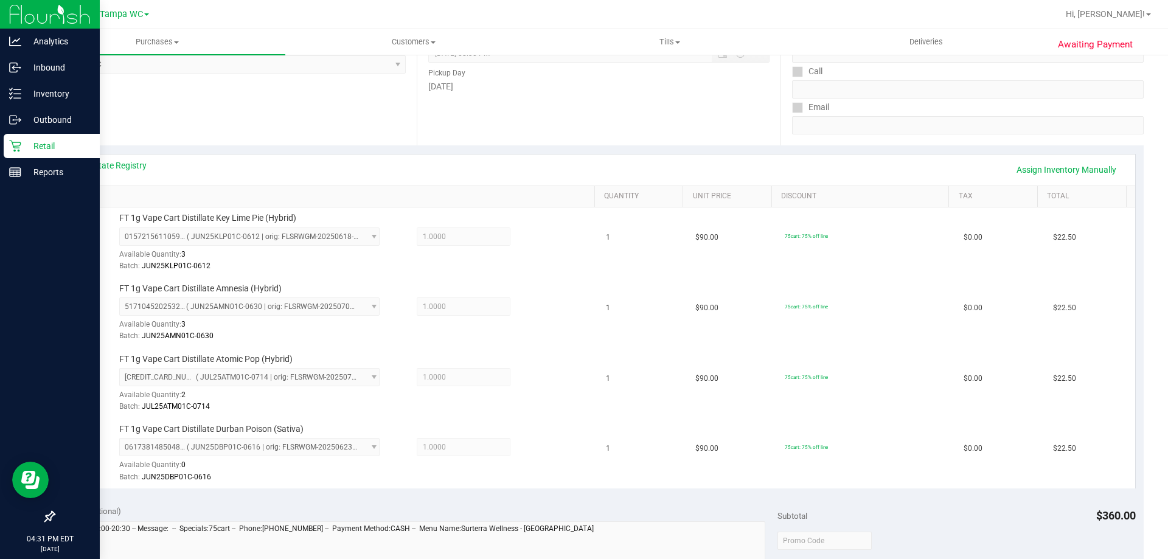
click at [80, 148] on p "Retail" at bounding box center [57, 146] width 73 height 15
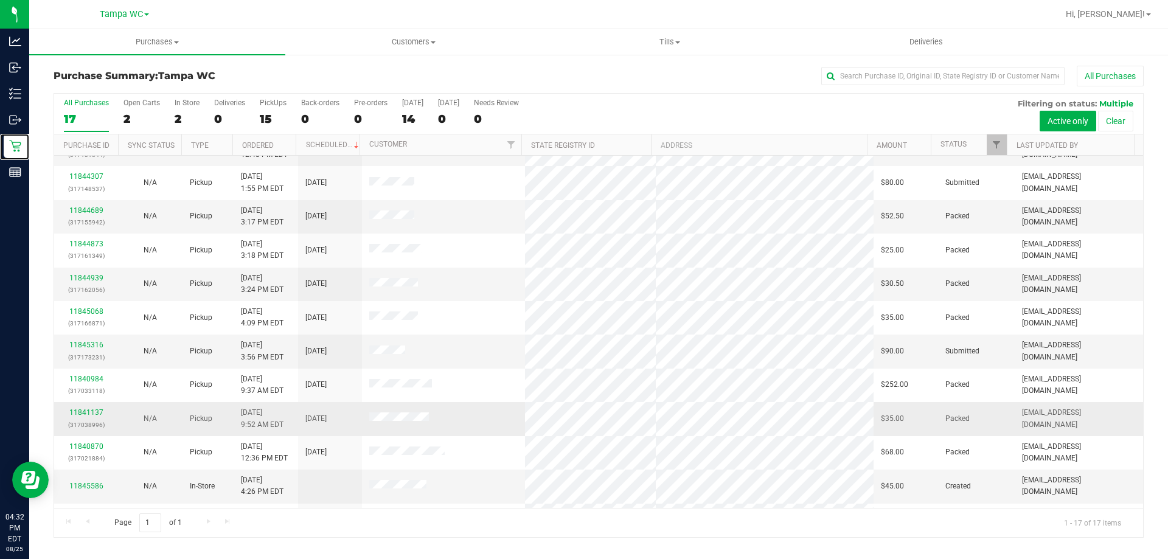
scroll to position [220, 0]
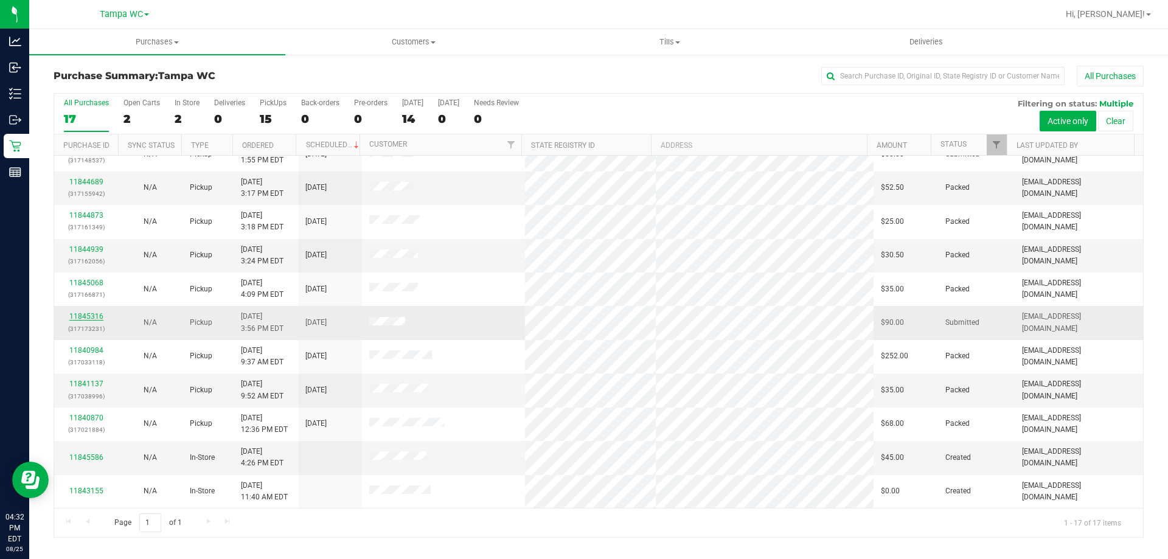
click at [100, 317] on link "11845316" at bounding box center [86, 316] width 34 height 9
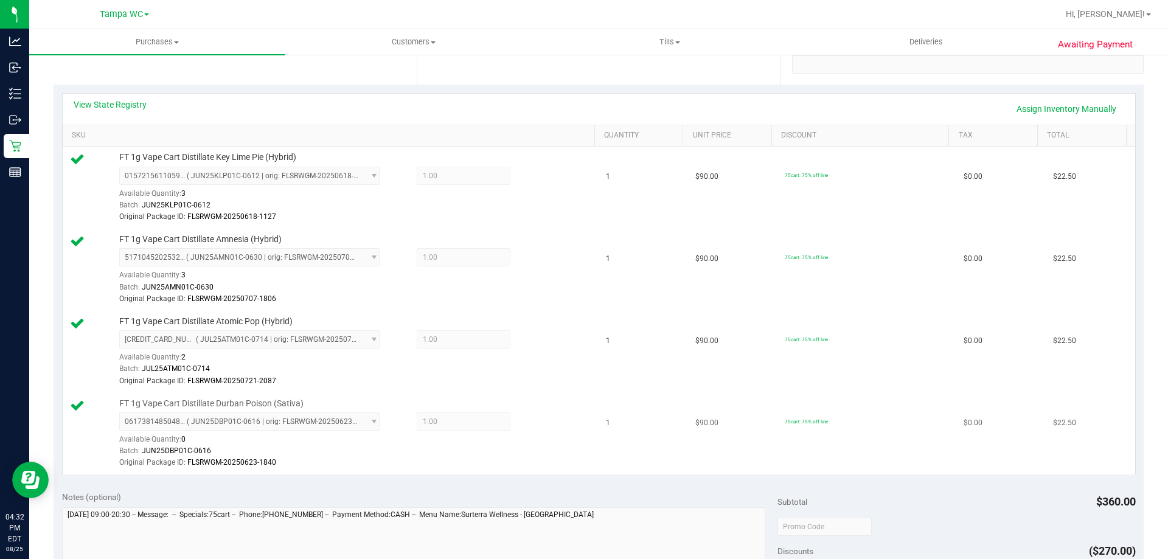
scroll to position [547, 0]
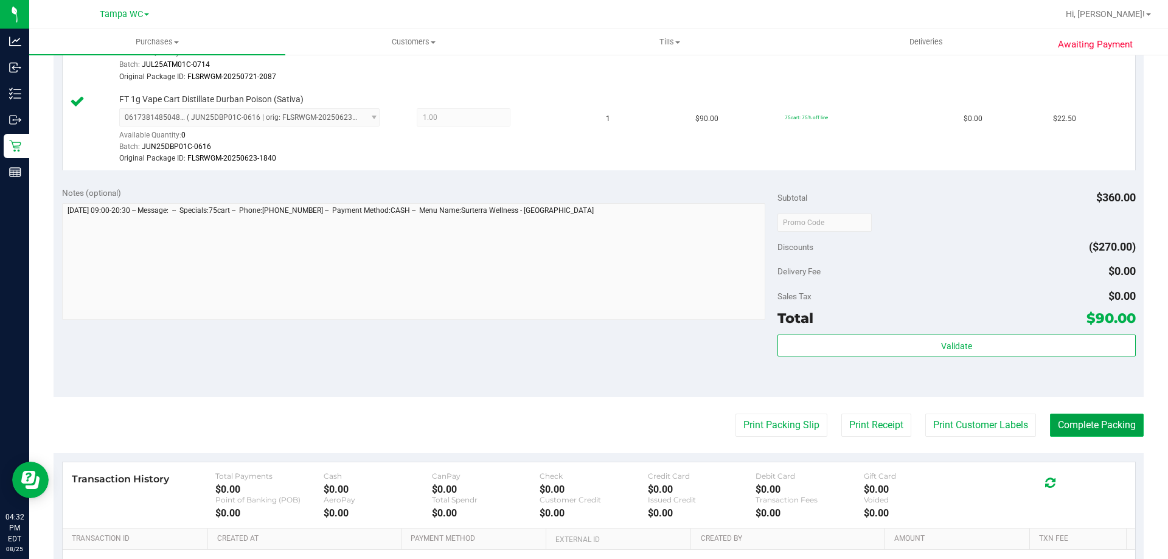
click at [1059, 424] on button "Complete Packing" at bounding box center [1097, 425] width 94 height 23
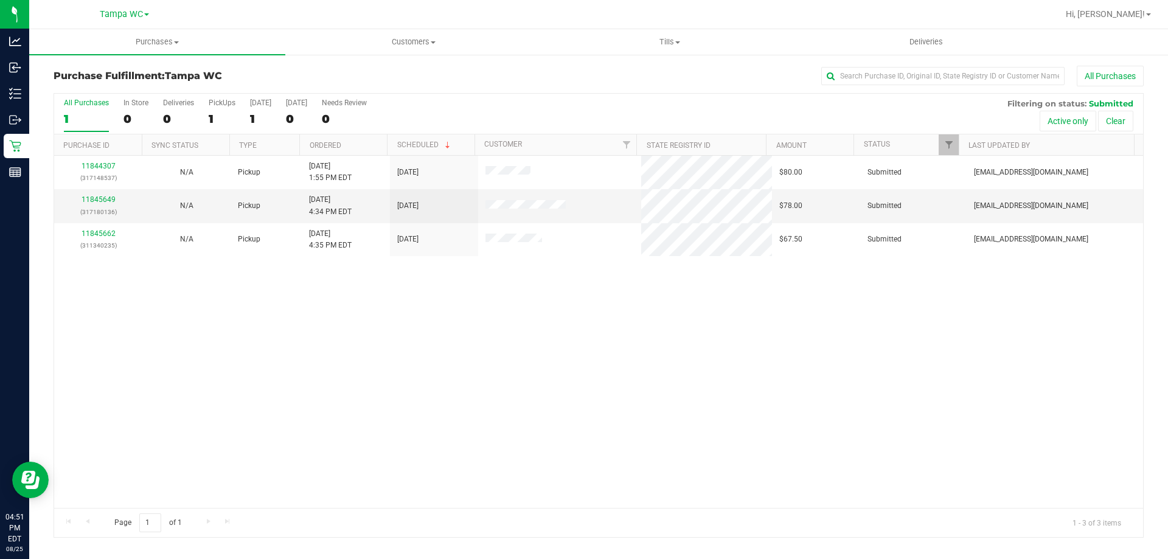
click at [85, 129] on label "All Purchases 1" at bounding box center [86, 115] width 45 height 33
click at [0, 0] on input "All Purchases 1" at bounding box center [0, 0] width 0 height 0
click at [80, 115] on div "3" at bounding box center [86, 119] width 45 height 14
click at [0, 0] on input "All Purchases 3" at bounding box center [0, 0] width 0 height 0
click at [1130, 15] on span "Hi, [PERSON_NAME]!" at bounding box center [1104, 14] width 79 height 10
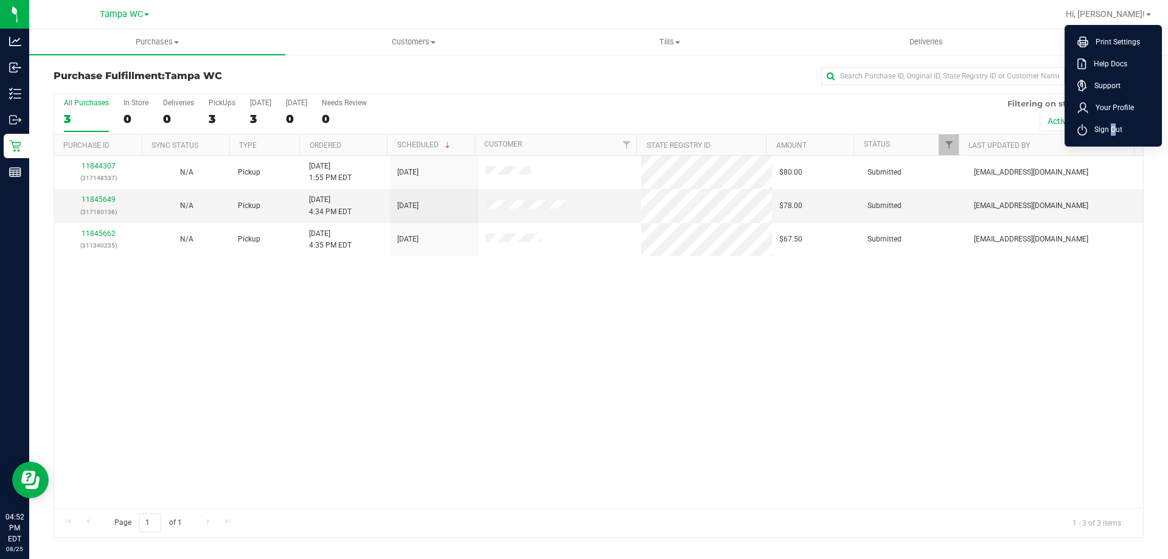
click at [1109, 133] on span "Sign Out" at bounding box center [1104, 129] width 35 height 12
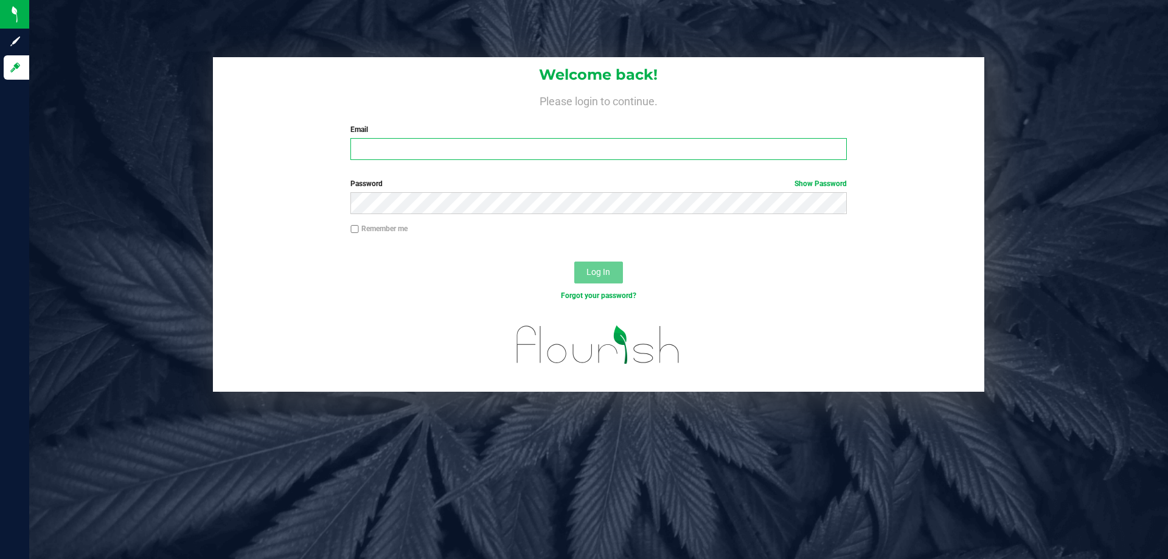
click at [530, 148] on input "Email" at bounding box center [598, 149] width 496 height 22
type input "[EMAIL_ADDRESS][DOMAIN_NAME]"
click at [574, 261] on button "Log In" at bounding box center [598, 272] width 49 height 22
